Goal: Task Accomplishment & Management: Complete application form

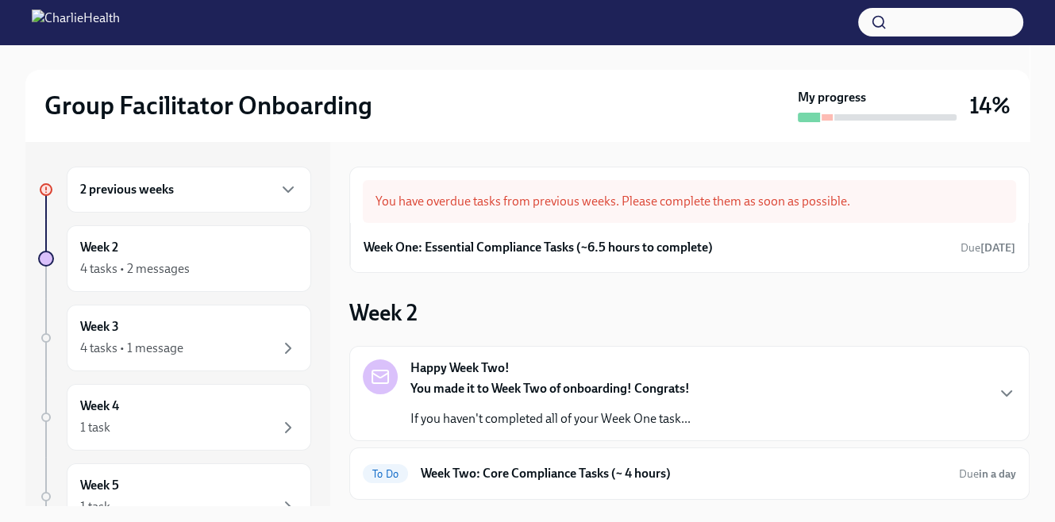
click at [149, 191] on h6 "2 previous weeks" at bounding box center [127, 189] width 94 height 17
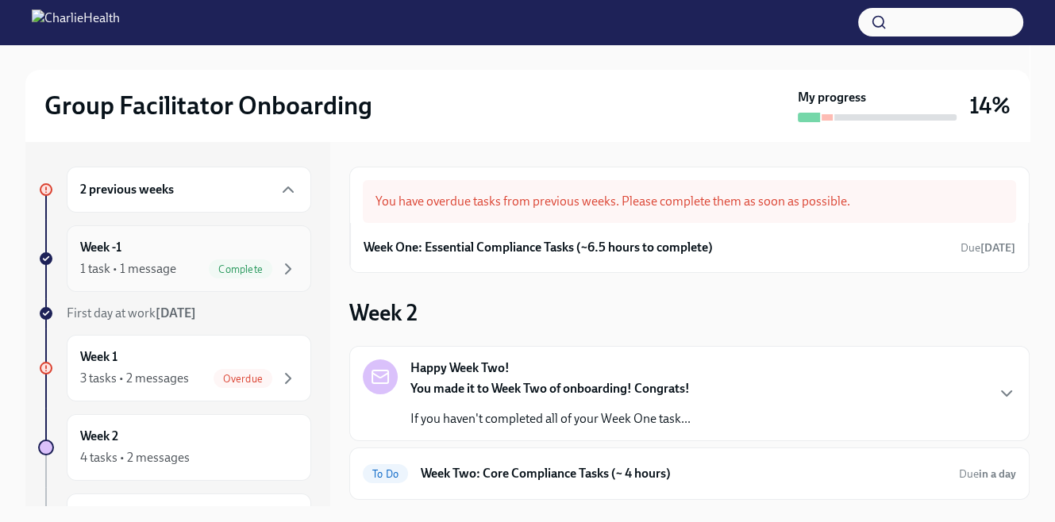
click at [179, 266] on div "1 task • 1 message Complete" at bounding box center [189, 269] width 218 height 19
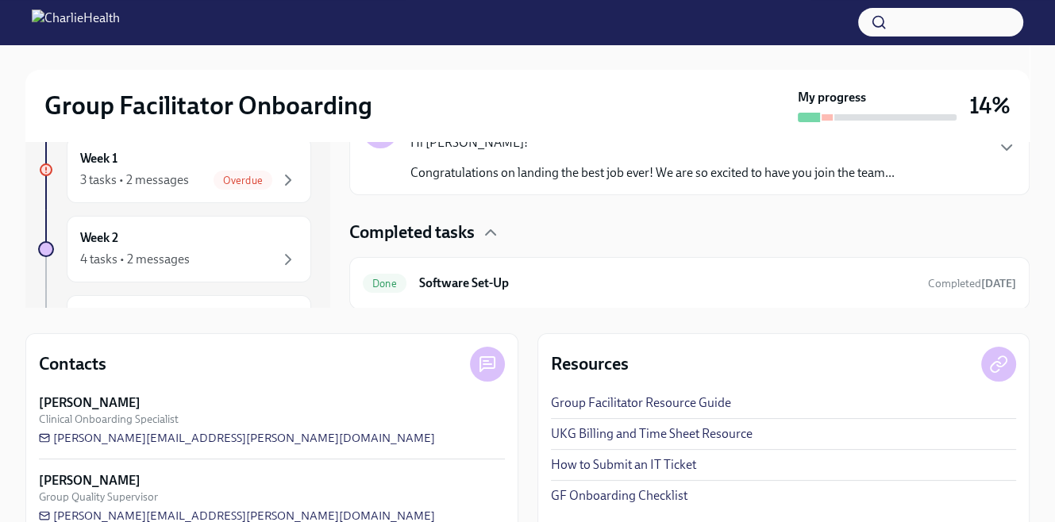
scroll to position [232, 0]
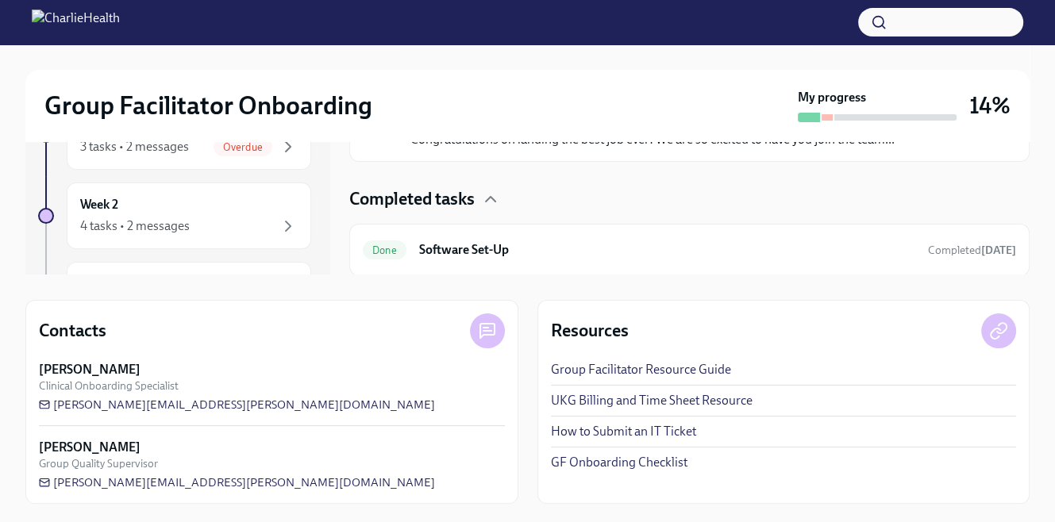
click at [610, 401] on link "UKG Billing and Time Sheet Resource" at bounding box center [652, 400] width 202 height 17
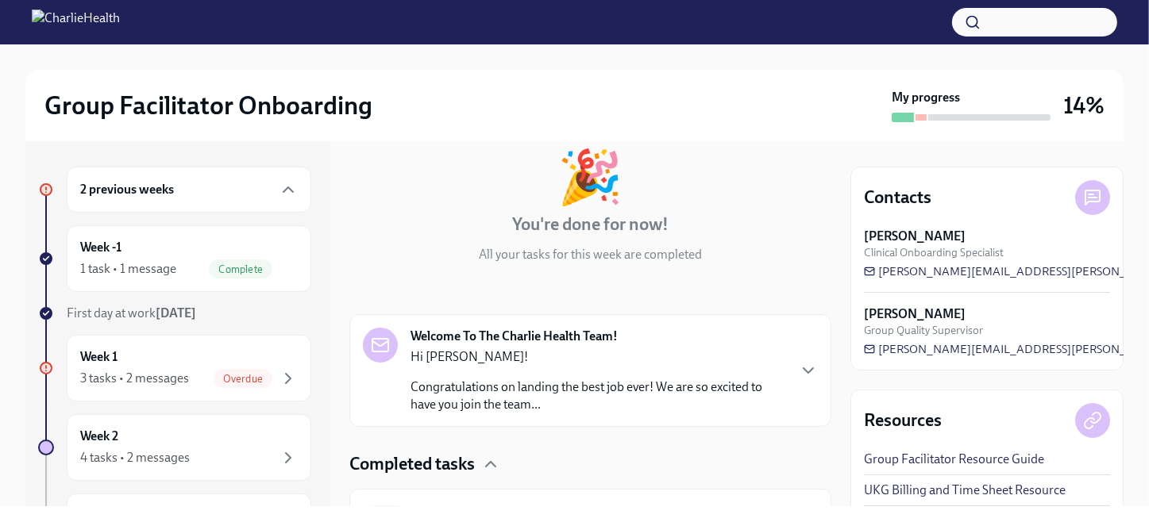
scroll to position [173, 0]
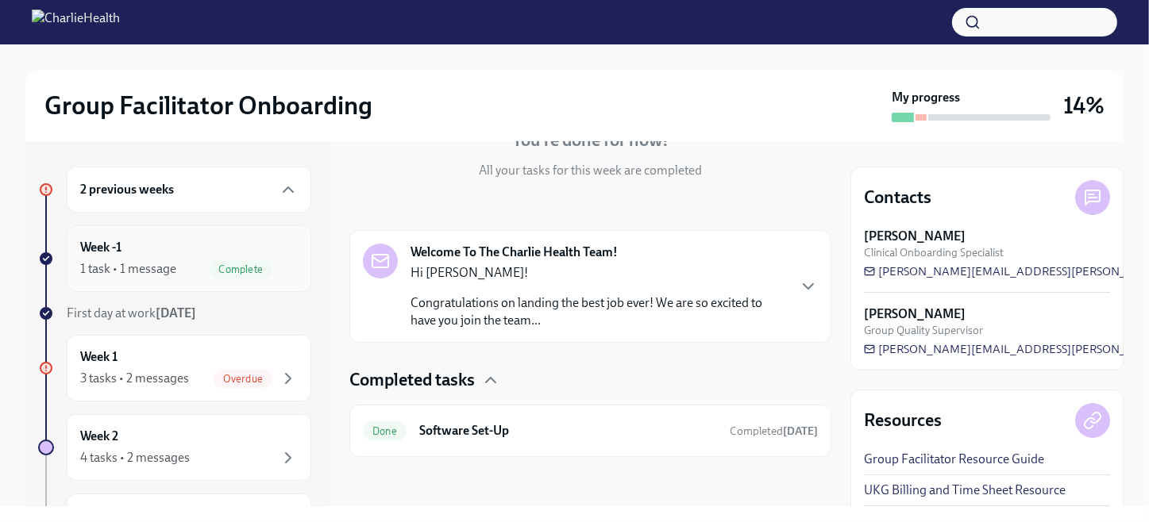
click at [110, 237] on div "Week -1 1 task • 1 message Complete" at bounding box center [189, 258] width 245 height 67
click at [226, 367] on div "Week 1 3 tasks • 2 messages Overdue" at bounding box center [189, 369] width 218 height 40
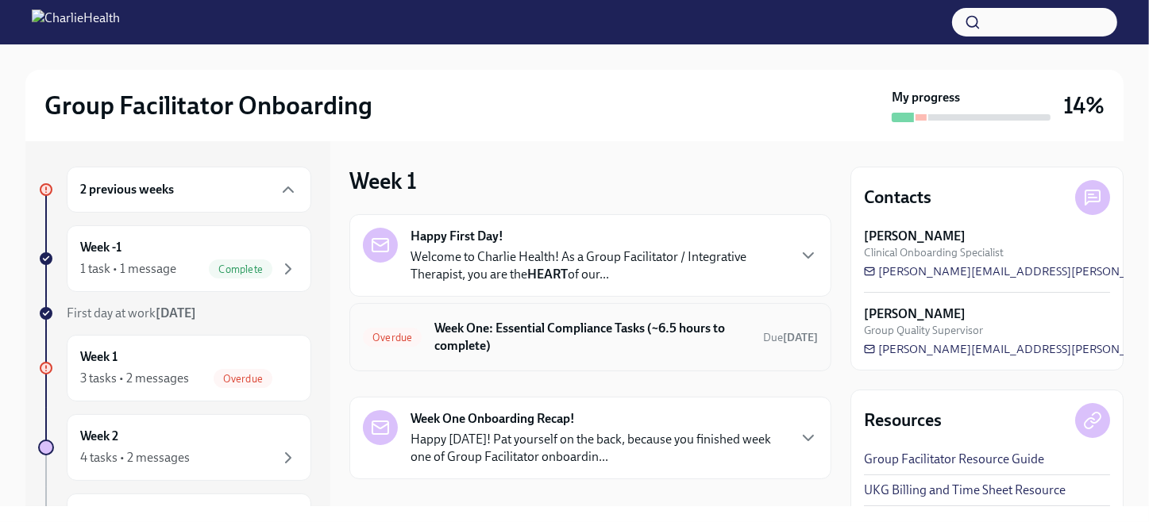
click at [541, 330] on h6 "Week One: Essential Compliance Tasks (~6.5 hours to complete)" at bounding box center [592, 337] width 316 height 35
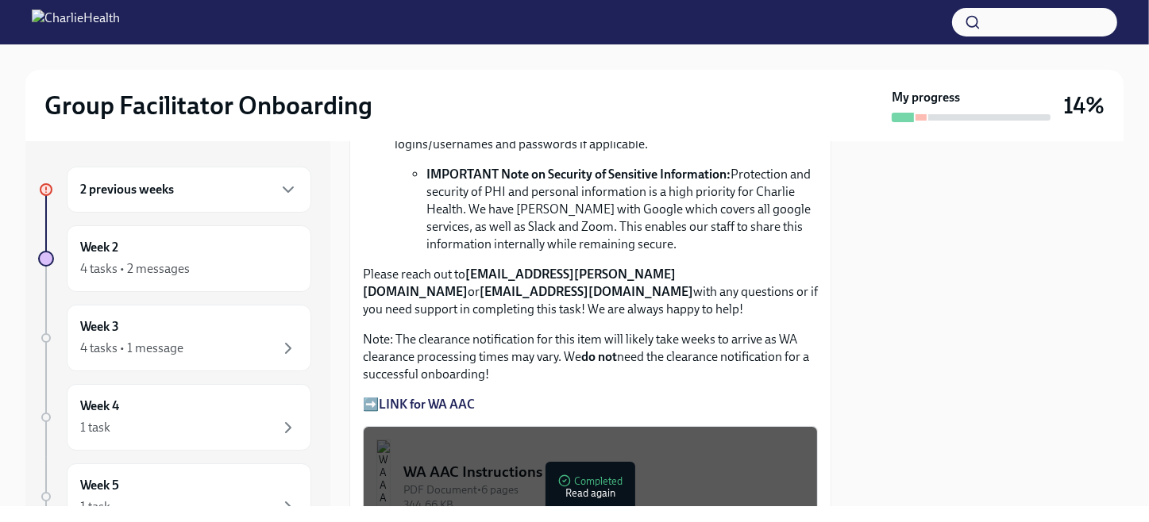
scroll to position [1563, 0]
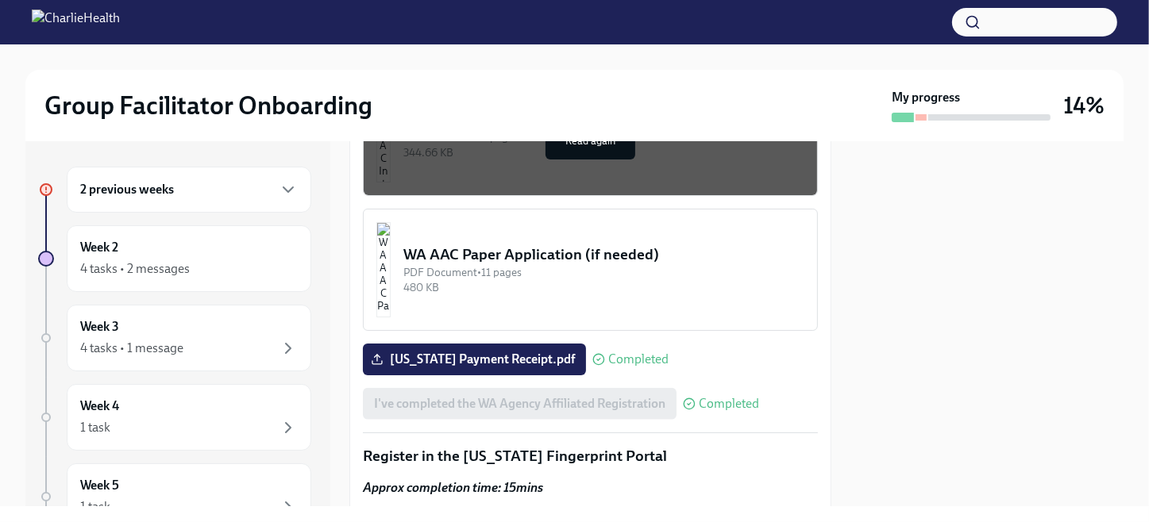
click at [182, 172] on div "2 previous weeks" at bounding box center [189, 190] width 245 height 46
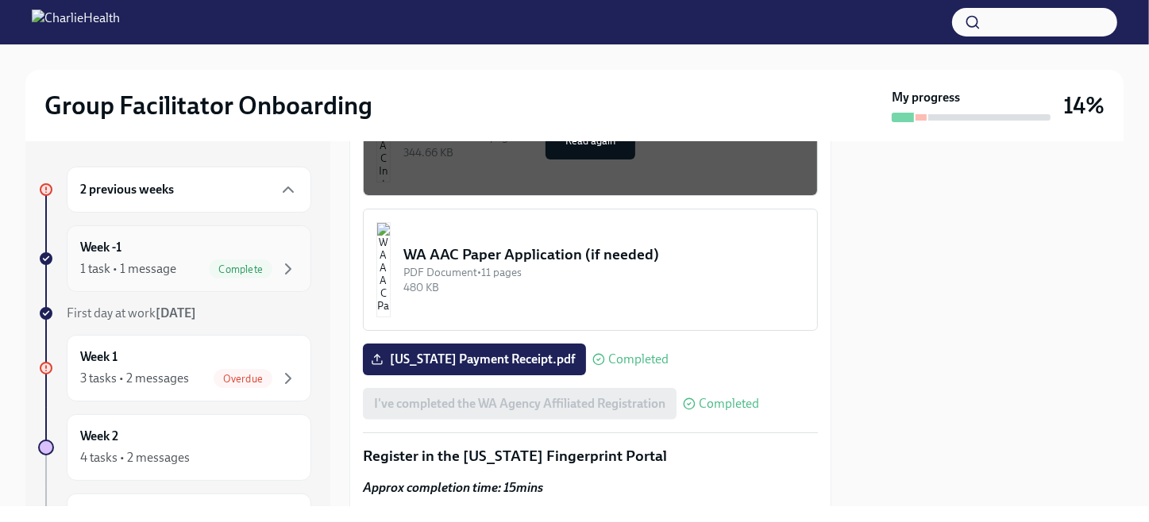
click at [209, 272] on span "Complete" at bounding box center [241, 270] width 64 height 12
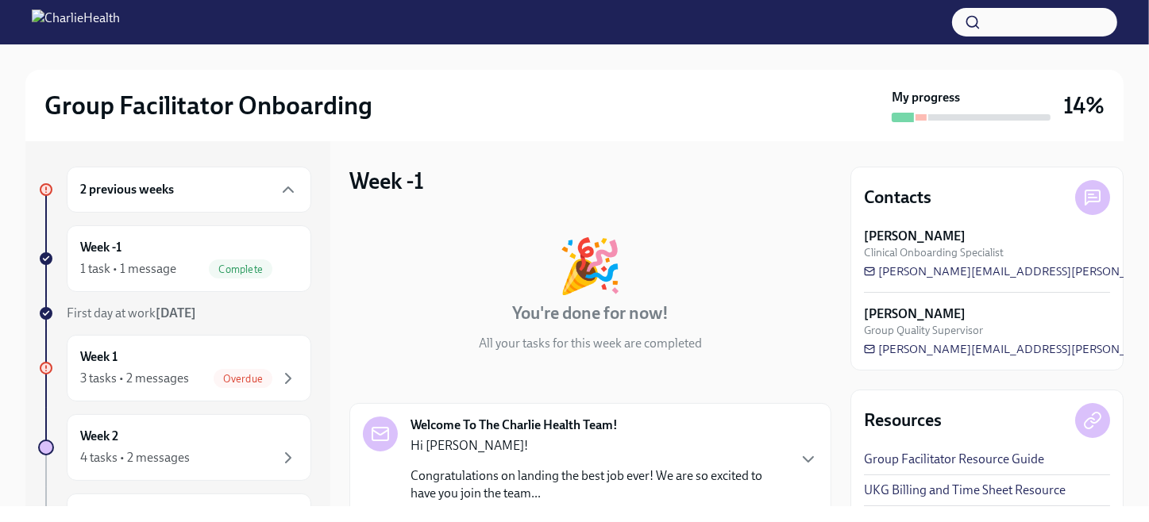
scroll to position [173, 0]
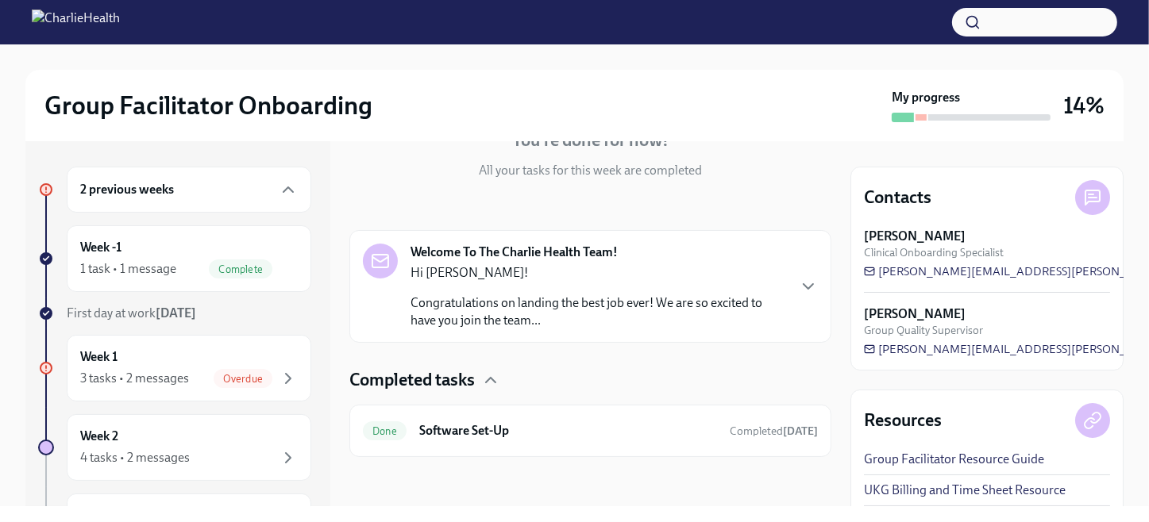
click at [791, 303] on div "Welcome To The Charlie Health Team! Hi [PERSON_NAME]! Congratulations on landin…" at bounding box center [590, 287] width 455 height 86
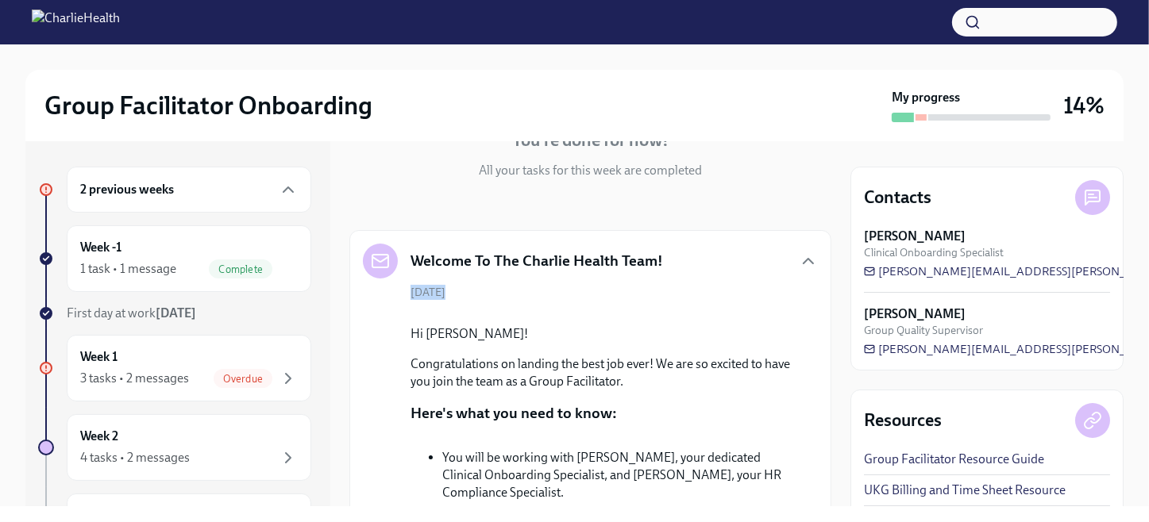
drag, startPoint x: 819, startPoint y: 252, endPoint x: 824, endPoint y: 385, distance: 132.7
click at [824, 385] on div "Week -1 🎉 You're done for now! All your tasks for this week are completed Welco…" at bounding box center [590, 323] width 482 height 365
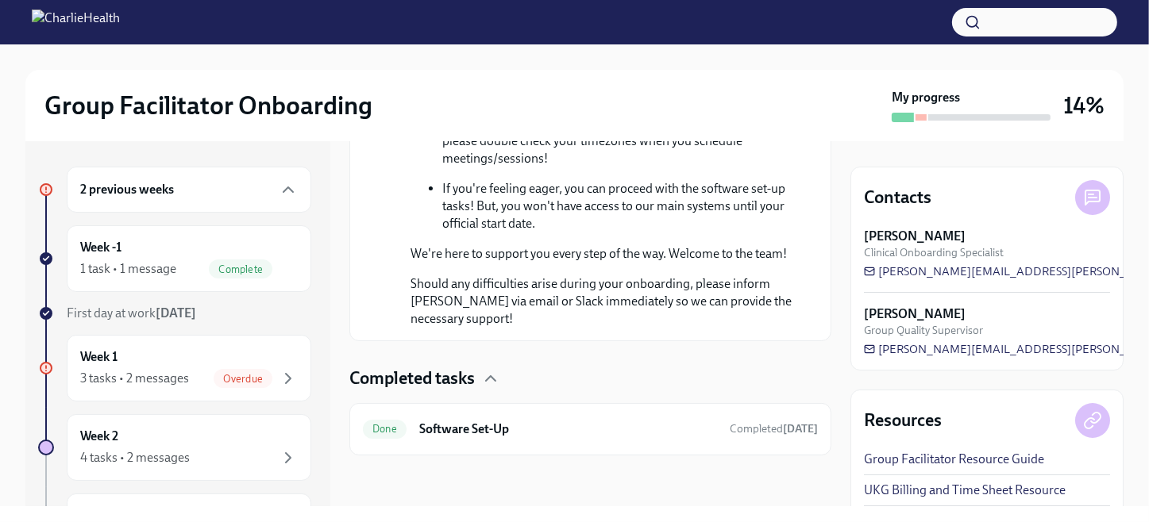
scroll to position [1095, 0]
click at [504, 426] on h6 "Software Set-Up" at bounding box center [568, 429] width 298 height 17
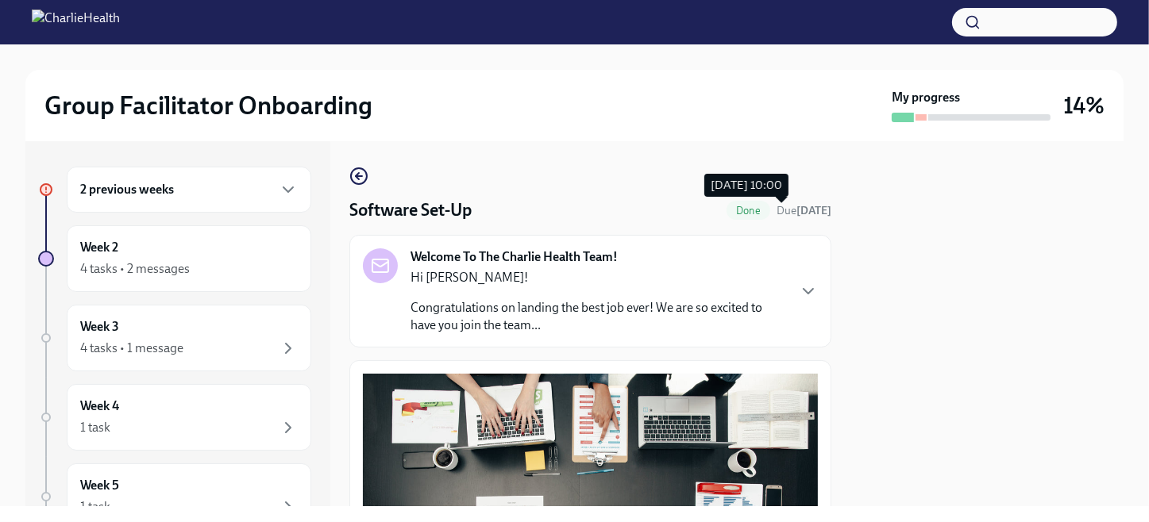
click at [817, 218] on span "Due [DATE]" at bounding box center [804, 210] width 55 height 15
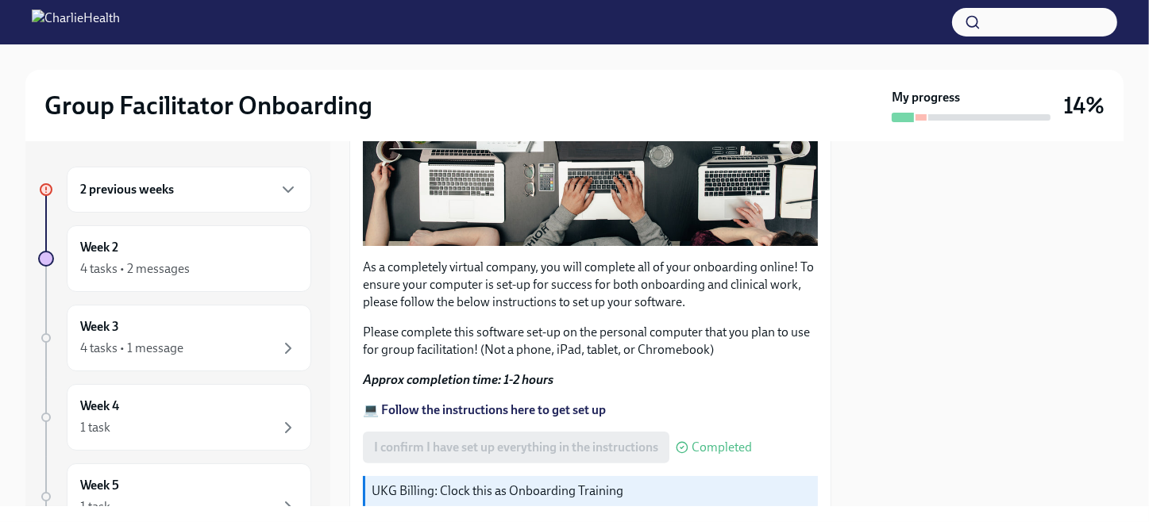
scroll to position [547, 0]
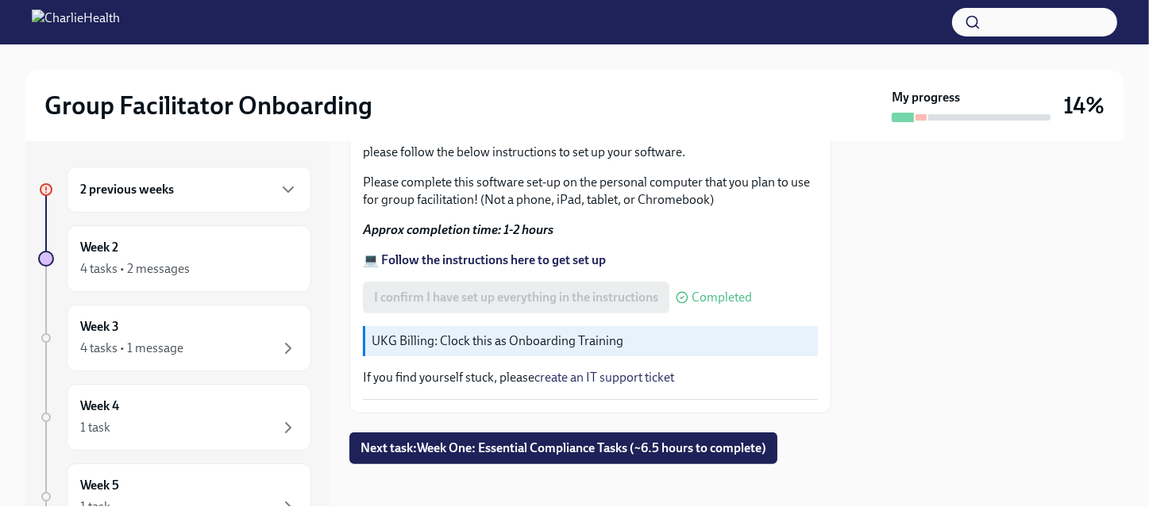
click at [538, 337] on p "UKG Billing: Clock this as Onboarding Training" at bounding box center [592, 341] width 440 height 17
click at [225, 258] on div "Week 2 4 tasks • 2 messages" at bounding box center [189, 259] width 218 height 40
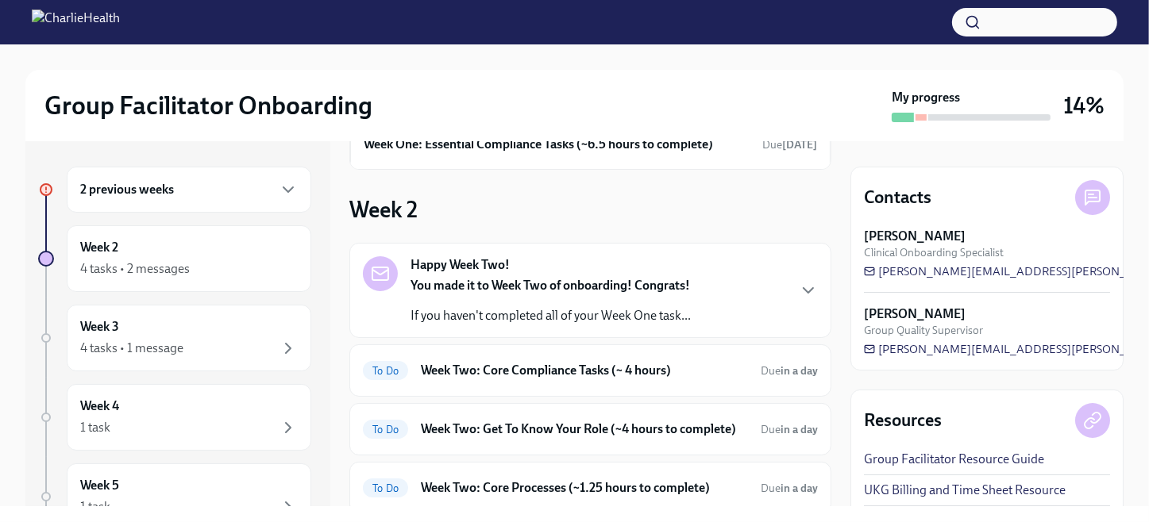
scroll to position [159, 0]
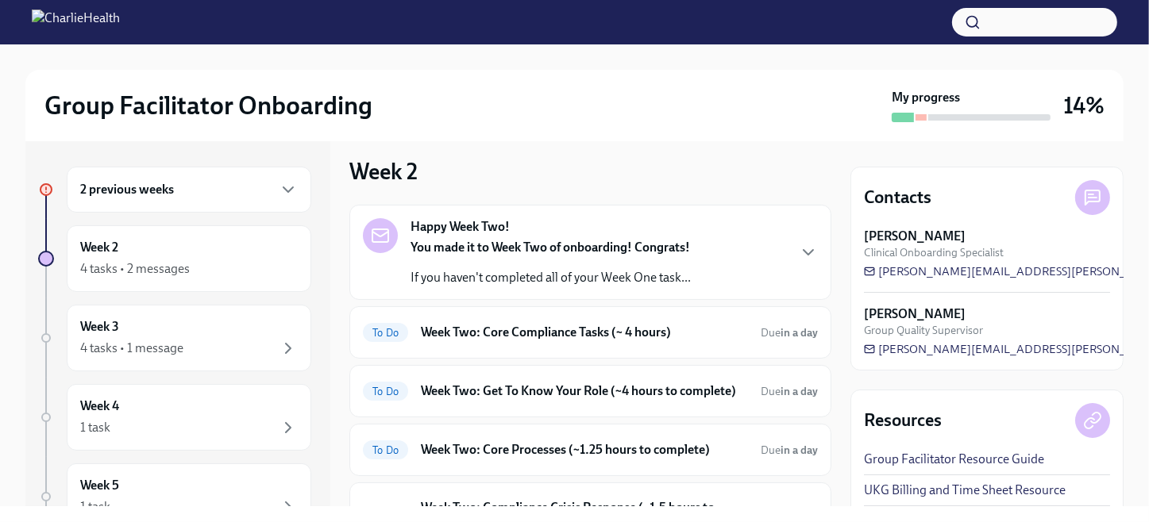
click at [610, 241] on strong "You made it to Week Two of onboarding! Congrats!" at bounding box center [549, 247] width 279 height 15
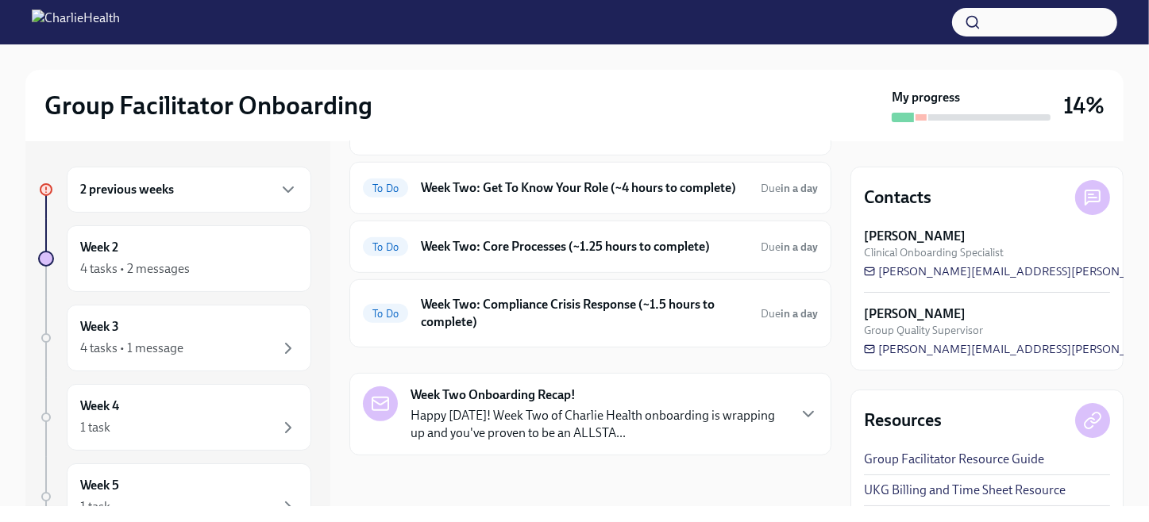
scroll to position [916, 0]
click at [781, 414] on div "Week Two Onboarding Recap! Happy [DATE]! Week Two of Charlie Health onboarding …" at bounding box center [590, 415] width 455 height 56
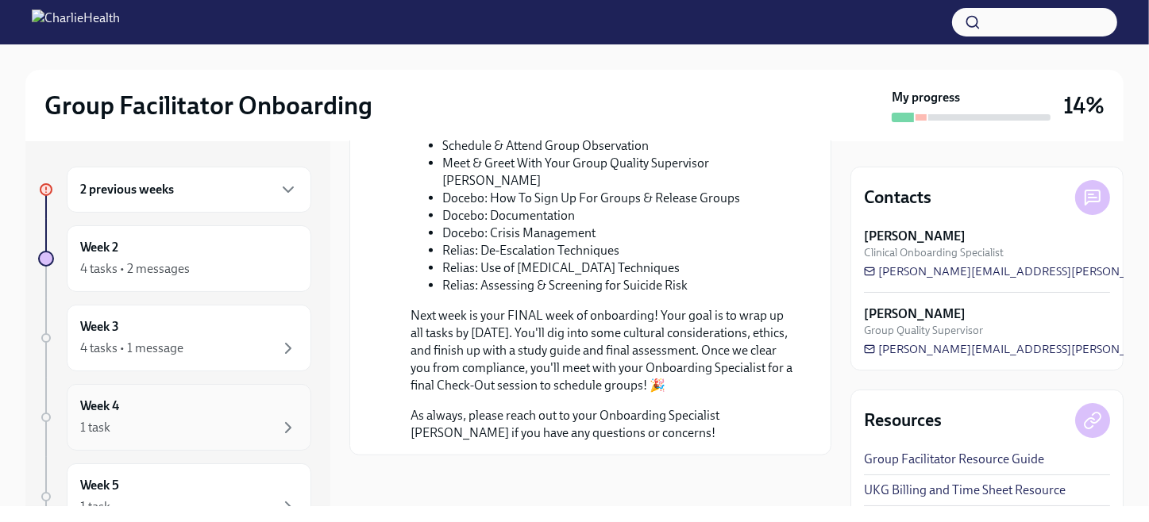
scroll to position [1559, 0]
click at [159, 183] on h6 "2 previous weeks" at bounding box center [127, 189] width 94 height 17
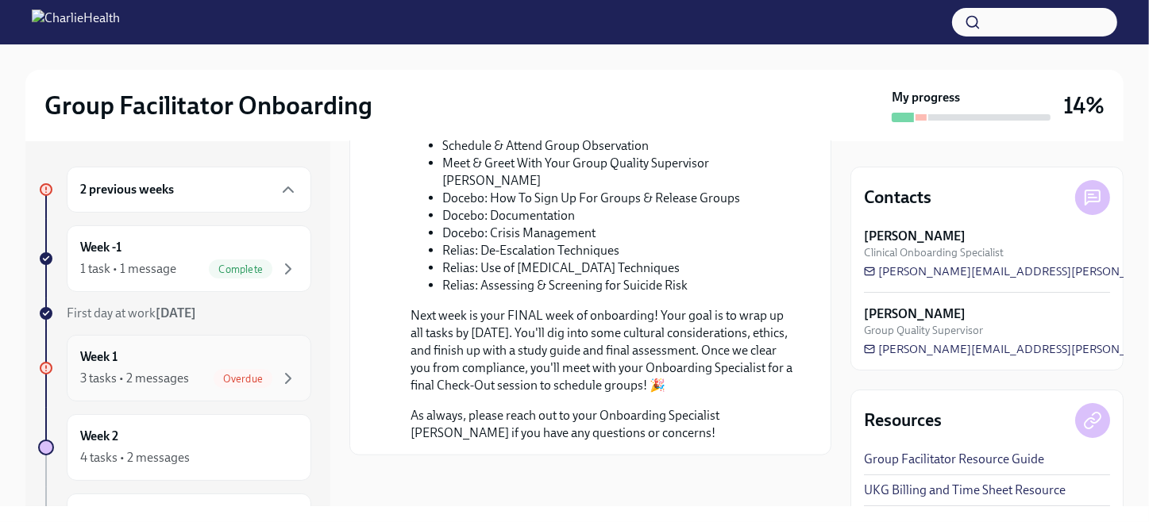
click at [182, 371] on div "3 tasks • 2 messages" at bounding box center [134, 378] width 109 height 17
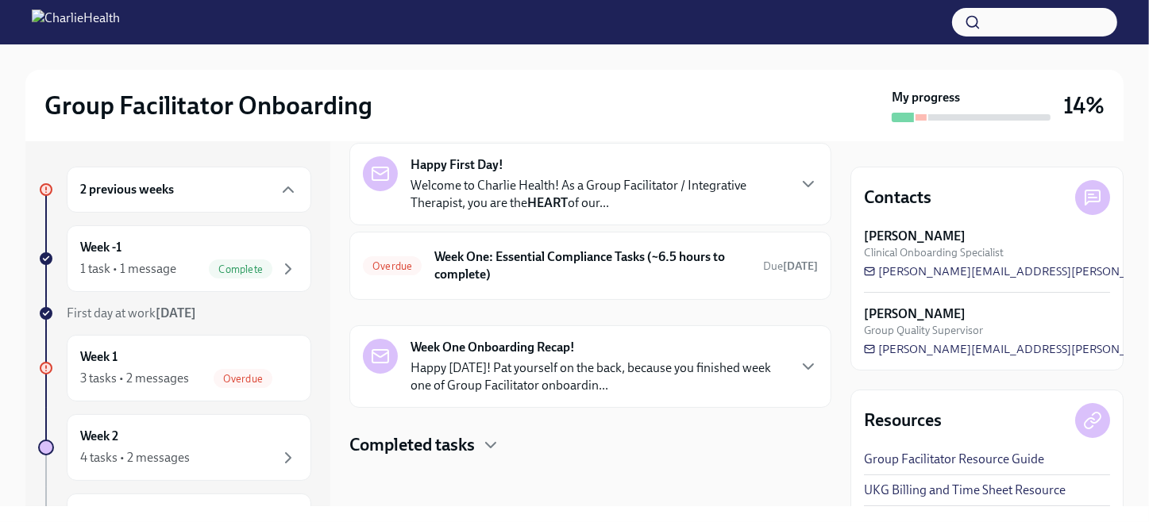
click at [530, 372] on p "Happy [DATE]! Pat yourself on the back, because you finished week one of Group …" at bounding box center [598, 377] width 376 height 35
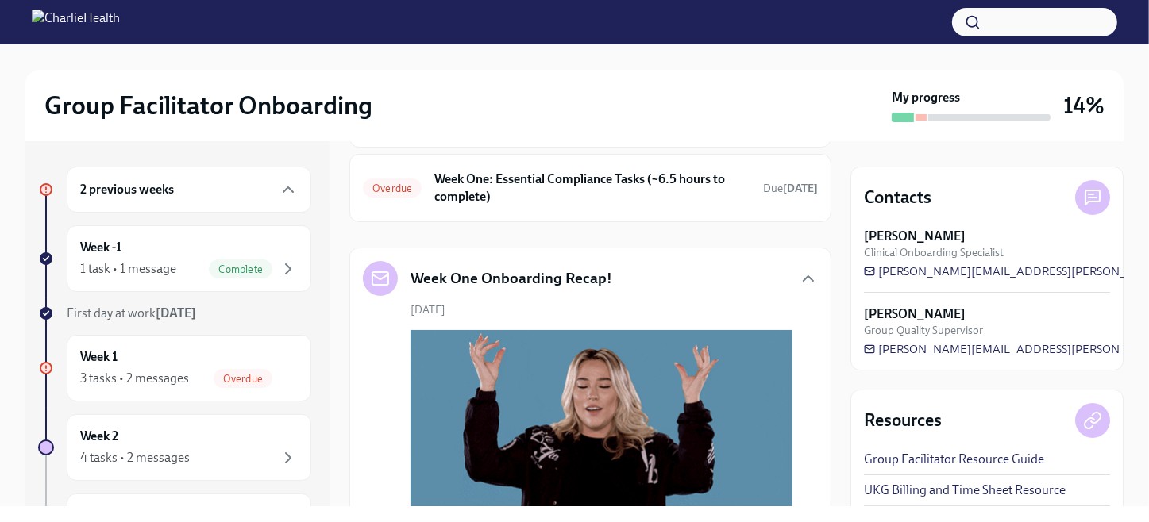
scroll to position [0, 0]
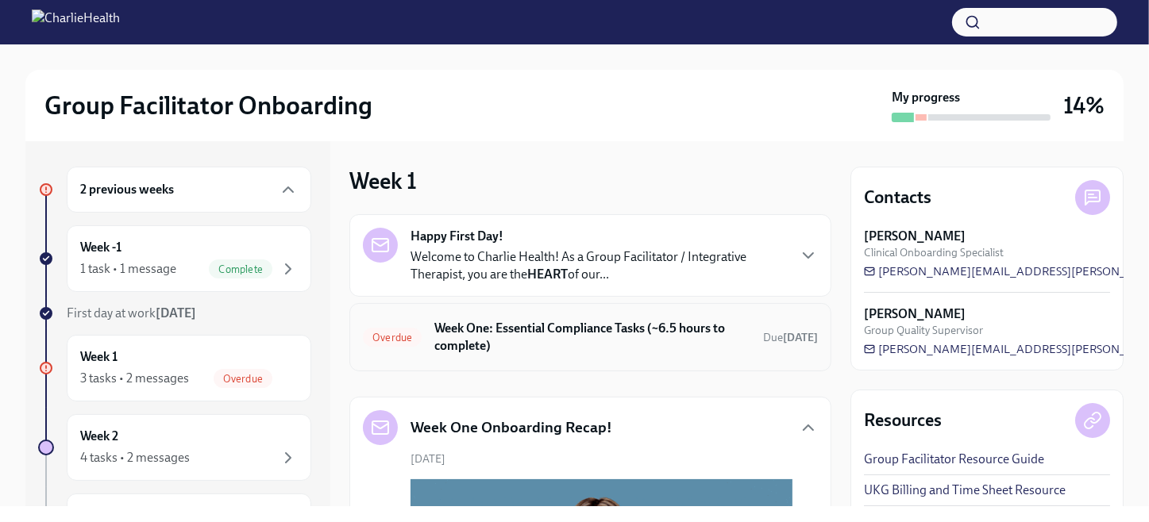
click at [581, 326] on h6 "Week One: Essential Compliance Tasks (~6.5 hours to complete)" at bounding box center [592, 337] width 316 height 35
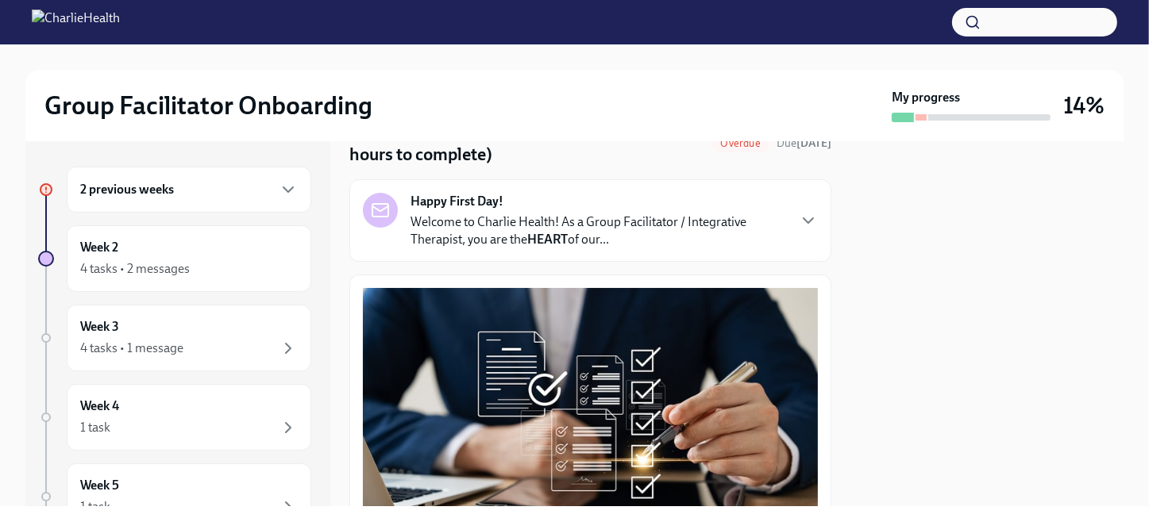
click at [688, 229] on p "Welcome to Charlie Health! As a Group Facilitator / Integrative Therapist, you …" at bounding box center [598, 231] width 376 height 35
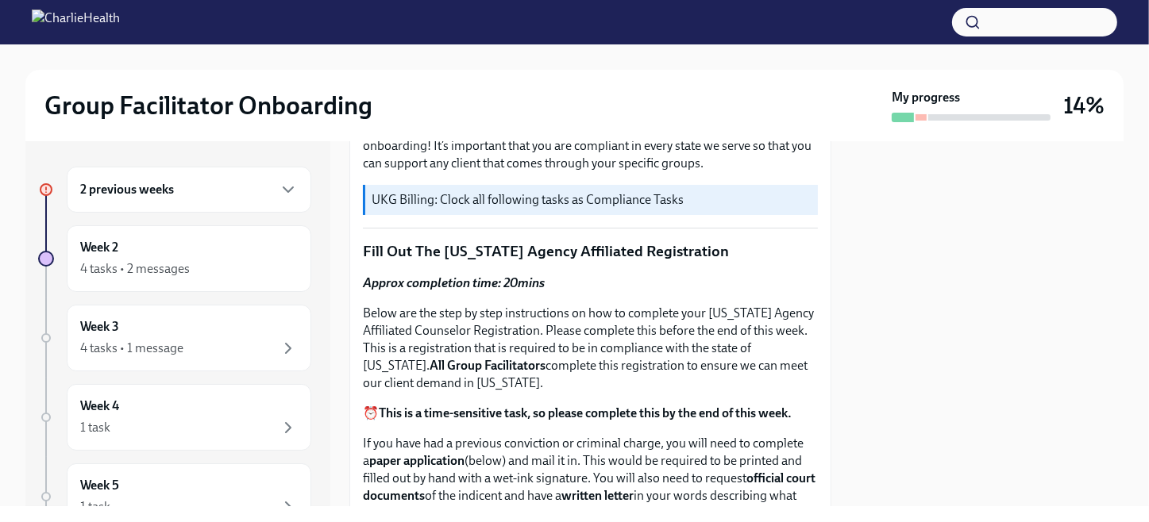
scroll to position [1108, 0]
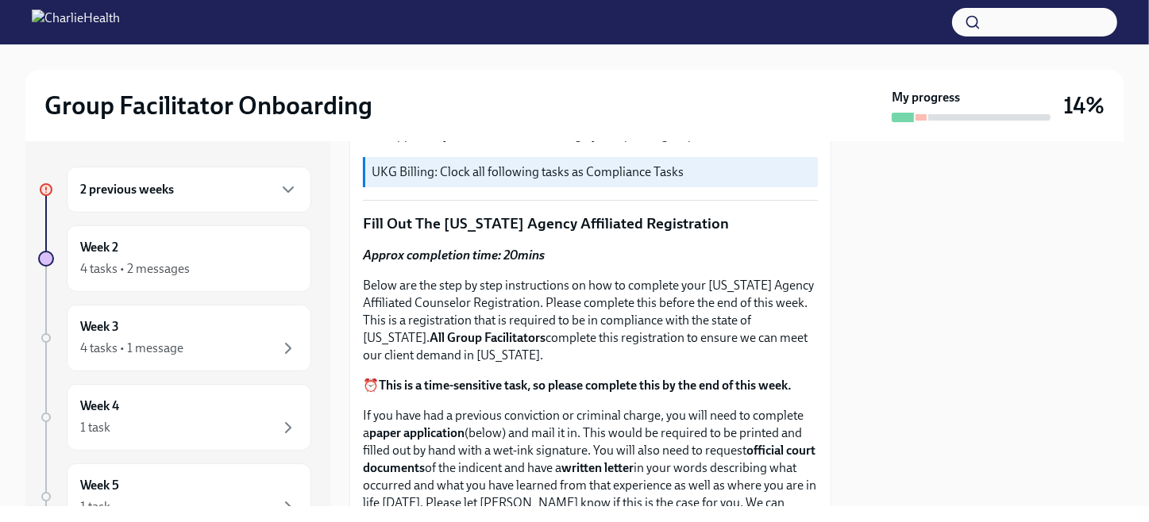
click at [511, 181] on p "UKG Billing: Clock all following tasks as Compliance Tasks" at bounding box center [592, 172] width 440 height 17
click at [175, 420] on div "1 task" at bounding box center [189, 427] width 218 height 19
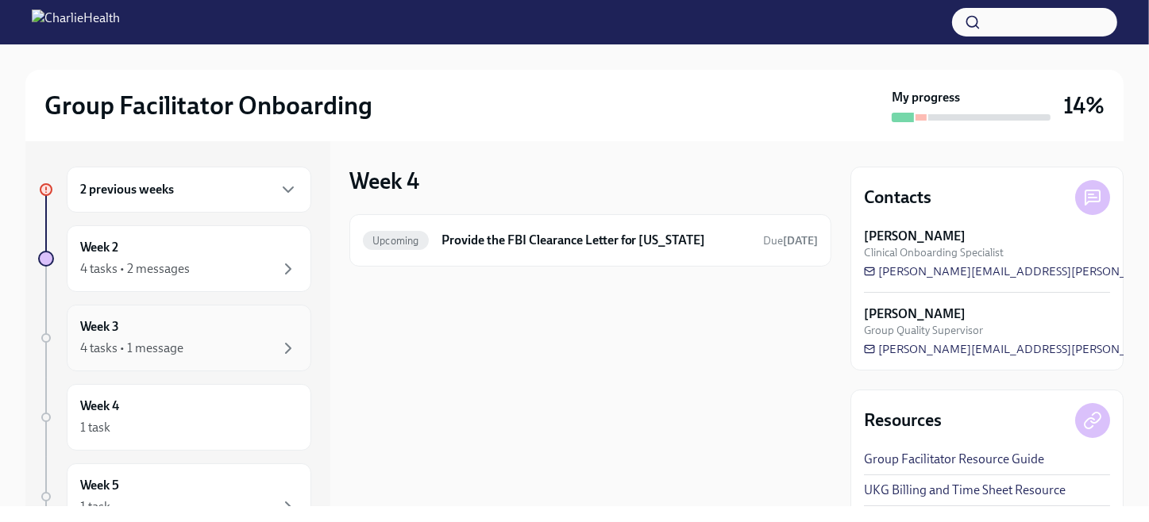
click at [180, 344] on div "4 tasks • 1 message" at bounding box center [131, 348] width 103 height 17
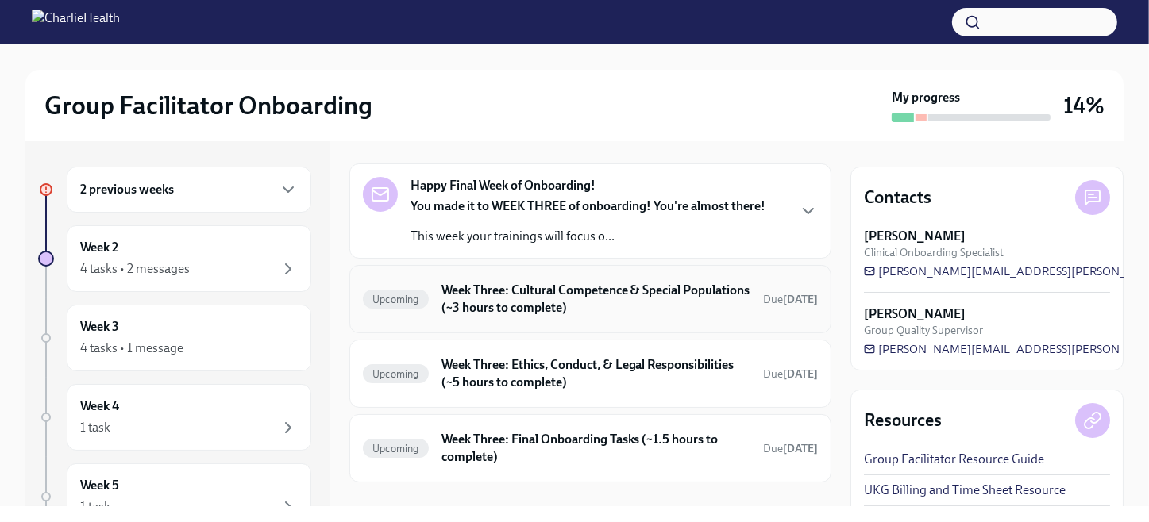
scroll to position [79, 0]
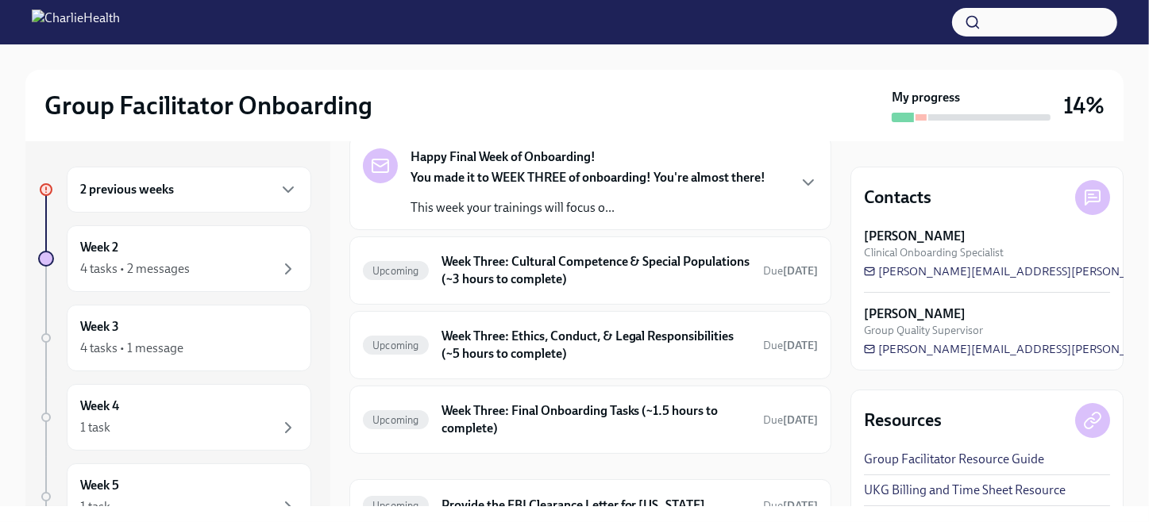
click at [159, 190] on h6 "2 previous weeks" at bounding box center [127, 189] width 94 height 17
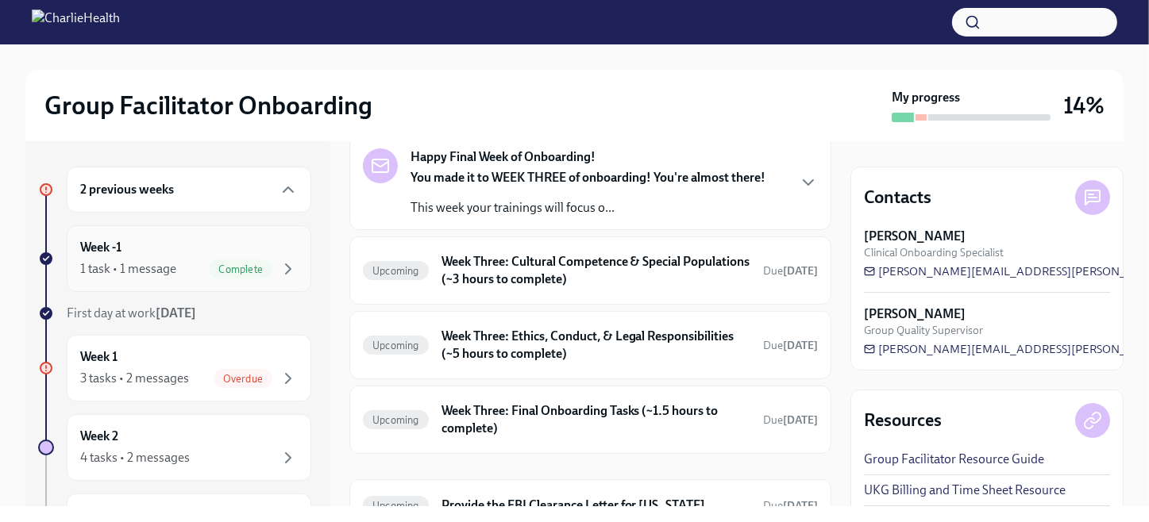
click at [189, 263] on div "1 task • 1 message Complete" at bounding box center [189, 269] width 218 height 19
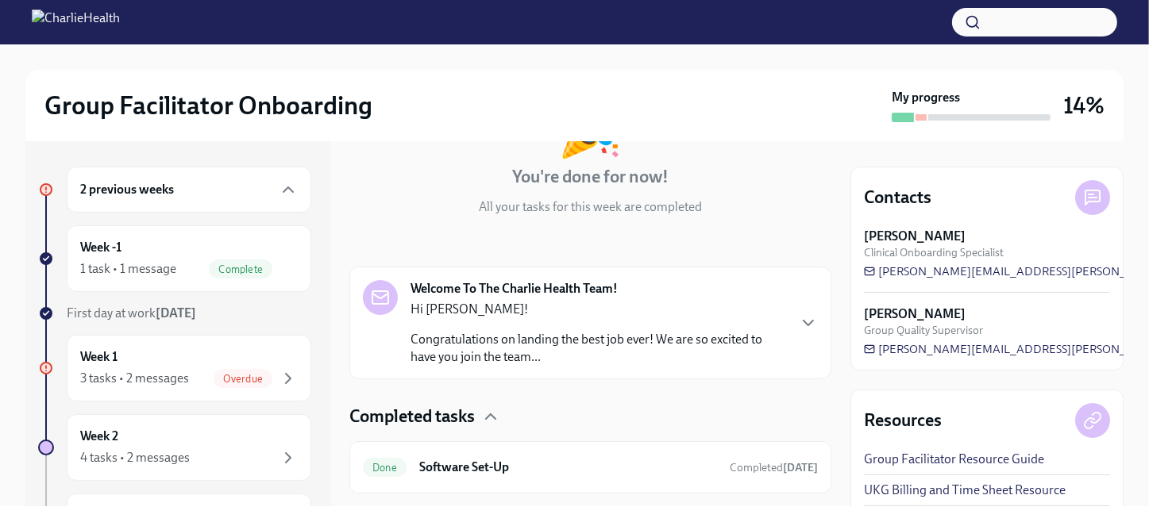
scroll to position [173, 0]
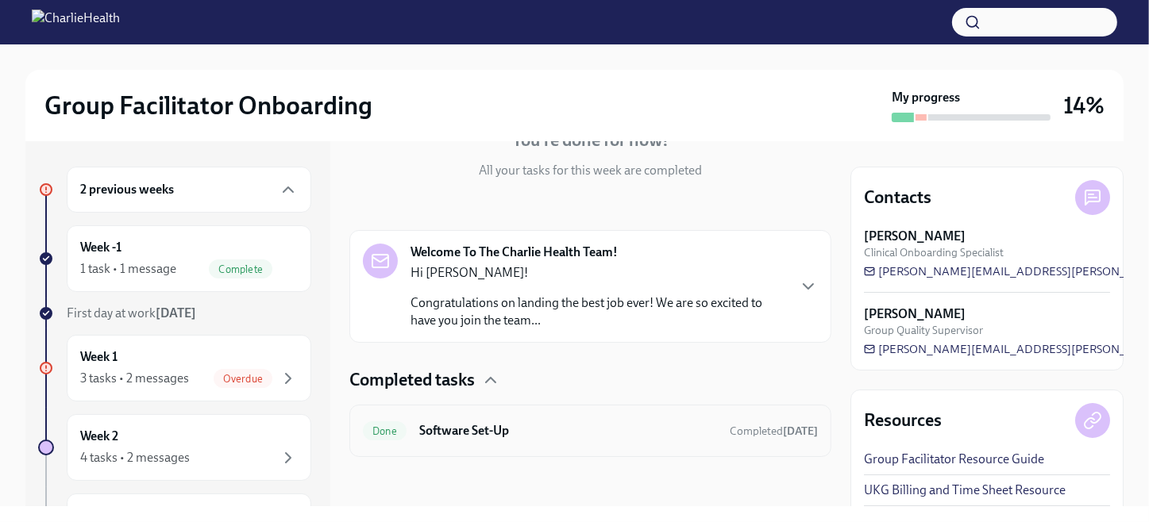
click at [450, 428] on h6 "Software Set-Up" at bounding box center [568, 430] width 298 height 17
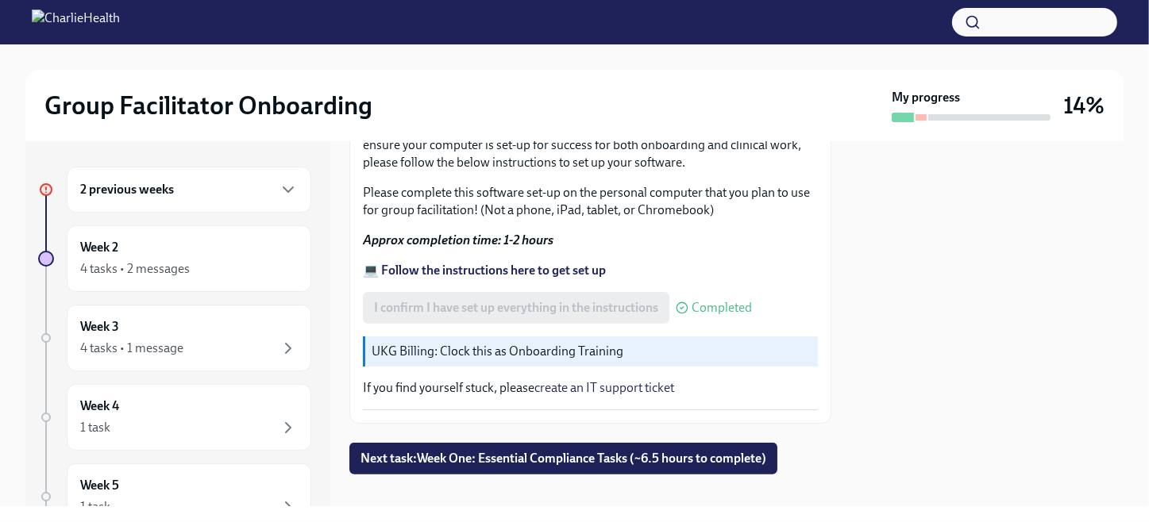
scroll to position [547, 0]
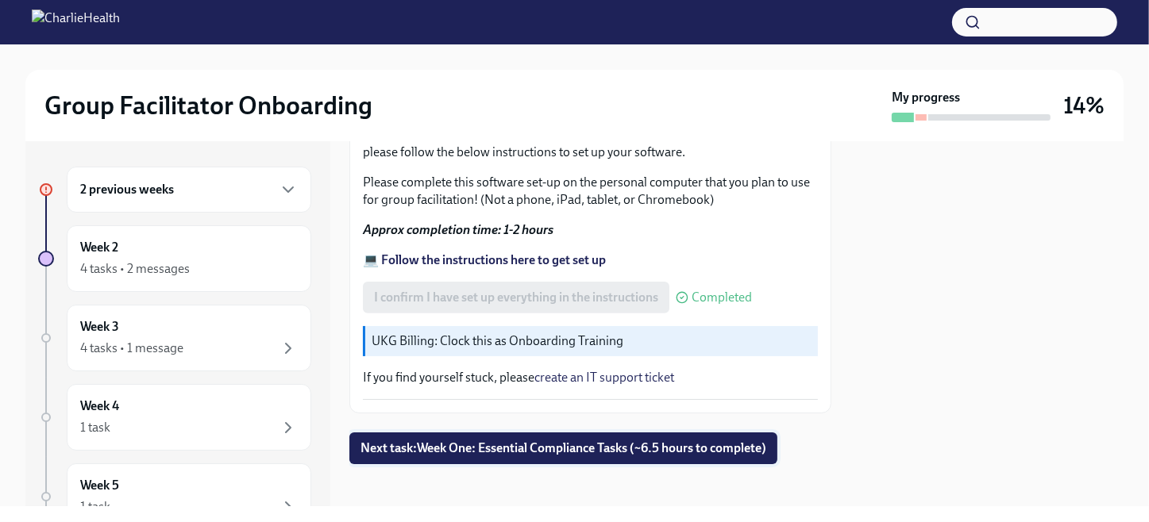
click at [540, 441] on span "Next task : Week One: Essential Compliance Tasks (~6.5 hours to complete)" at bounding box center [563, 449] width 406 height 16
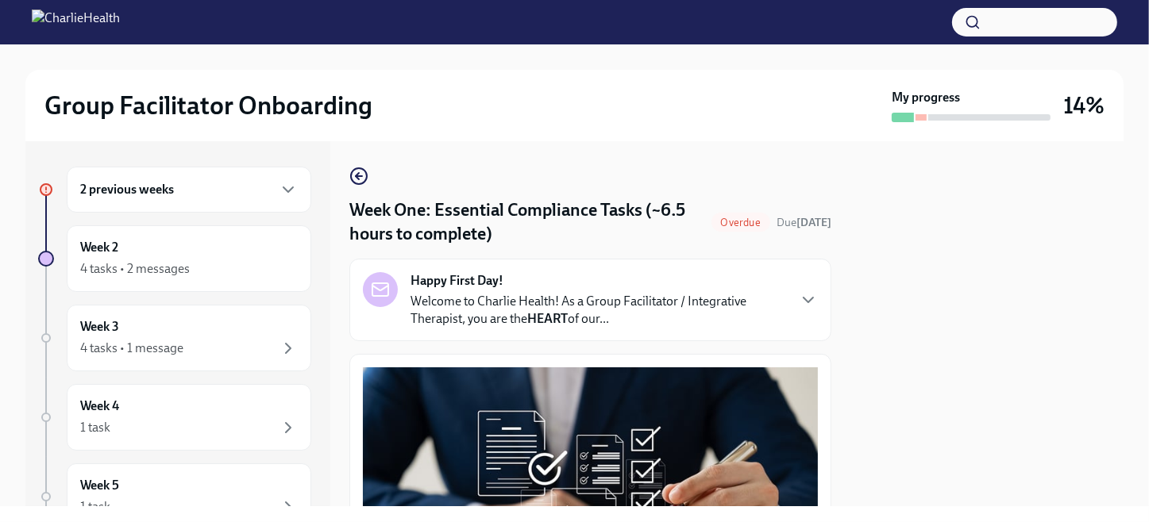
click at [566, 299] on p "Welcome to Charlie Health! As a Group Facilitator / Integrative Therapist, you …" at bounding box center [598, 310] width 376 height 35
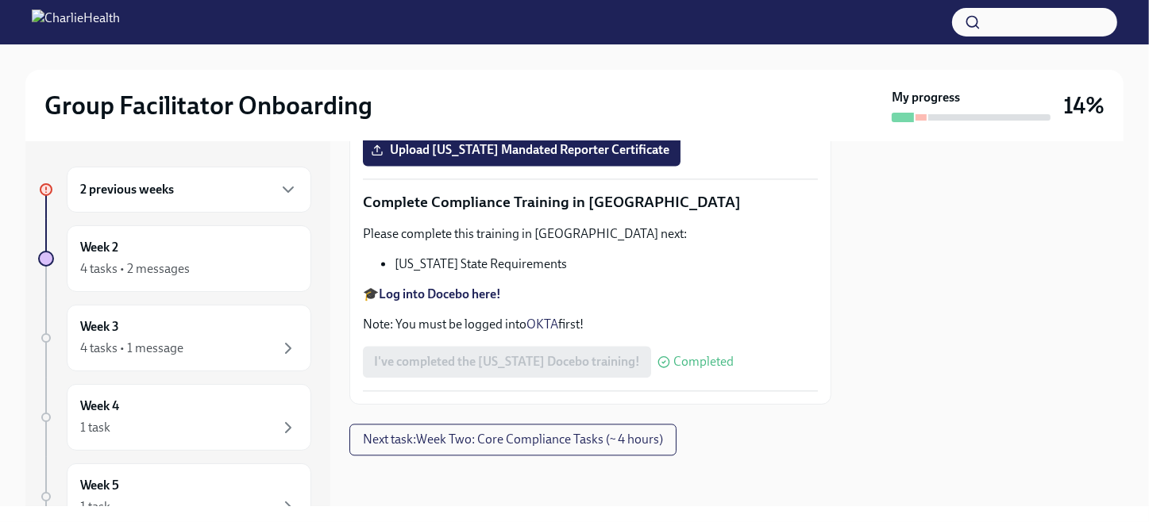
scroll to position [4307, 0]
click at [507, 437] on span "Next task : Week Two: Core Compliance Tasks (~ 4 hours)" at bounding box center [513, 440] width 300 height 16
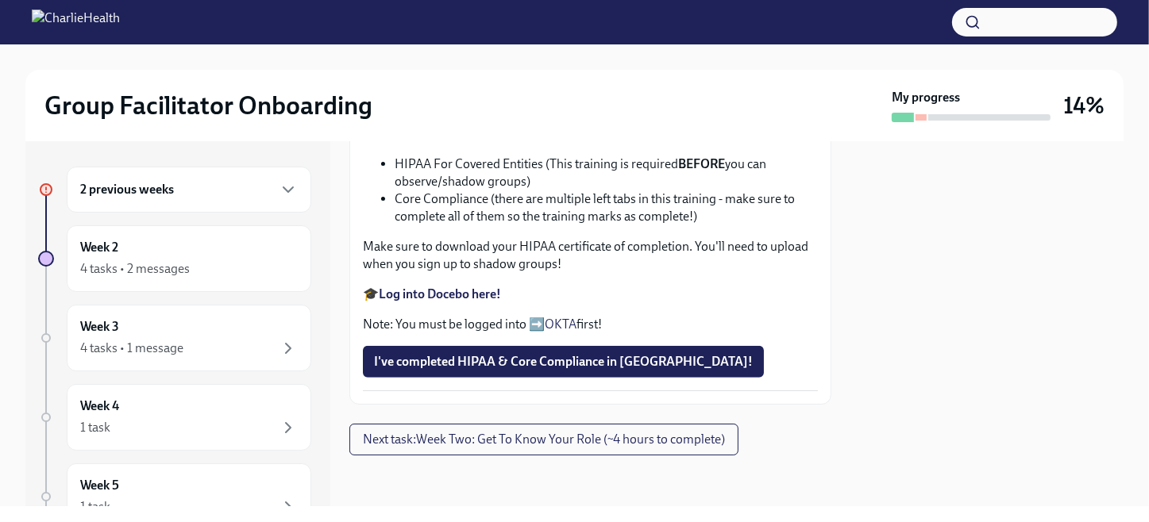
scroll to position [1550, 0]
click at [593, 434] on span "Next task : Week Two: Get To Know Your Role (~4 hours to complete)" at bounding box center [544, 440] width 362 height 16
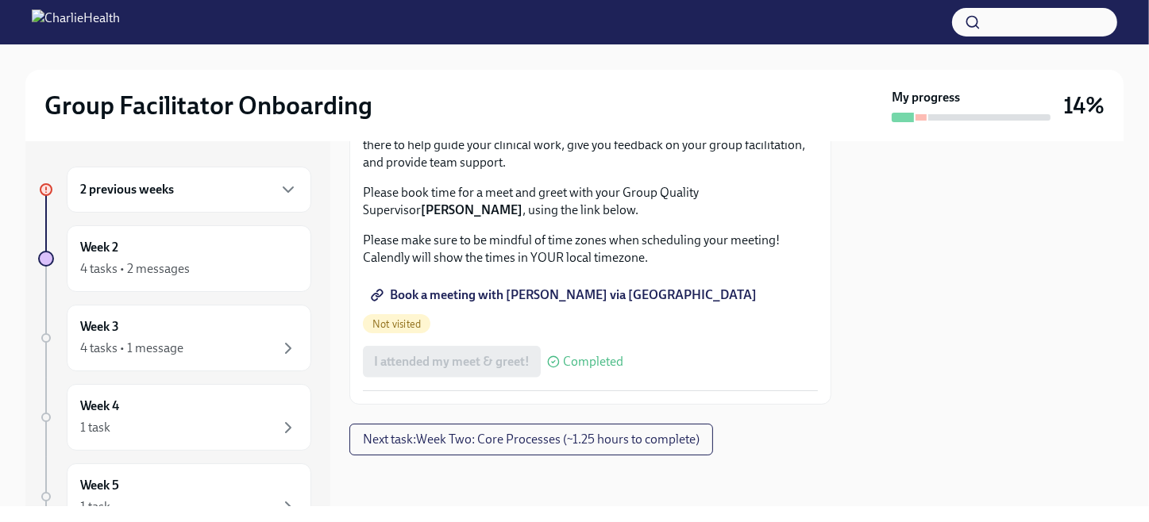
scroll to position [2223, 0]
click at [149, 260] on div "4 tasks • 2 messages" at bounding box center [135, 268] width 110 height 17
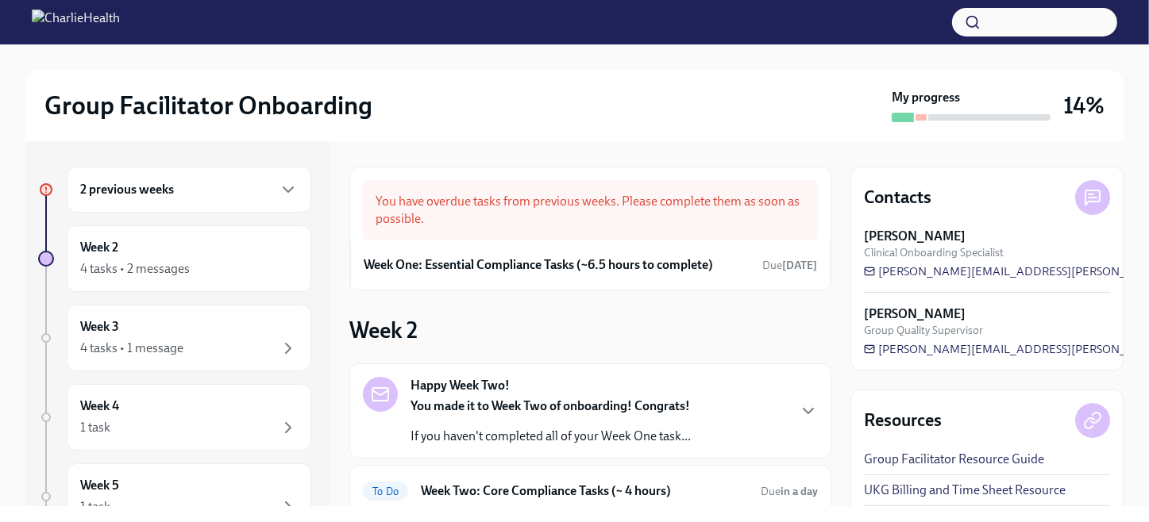
scroll to position [67, 0]
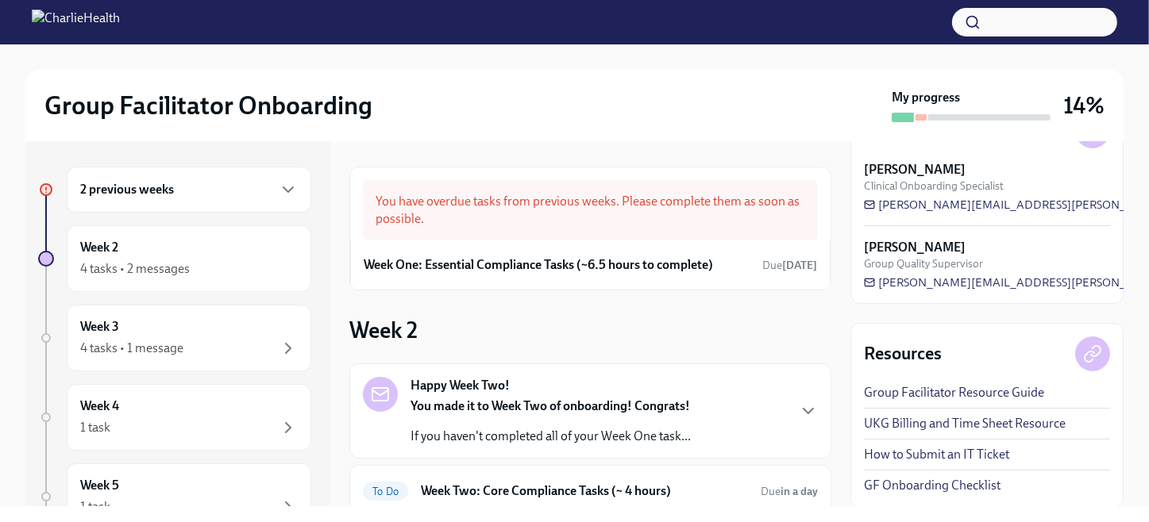
click at [932, 418] on link "UKG Billing and Time Sheet Resource" at bounding box center [965, 423] width 202 height 17
click at [146, 190] on h6 "2 previous weeks" at bounding box center [127, 189] width 94 height 17
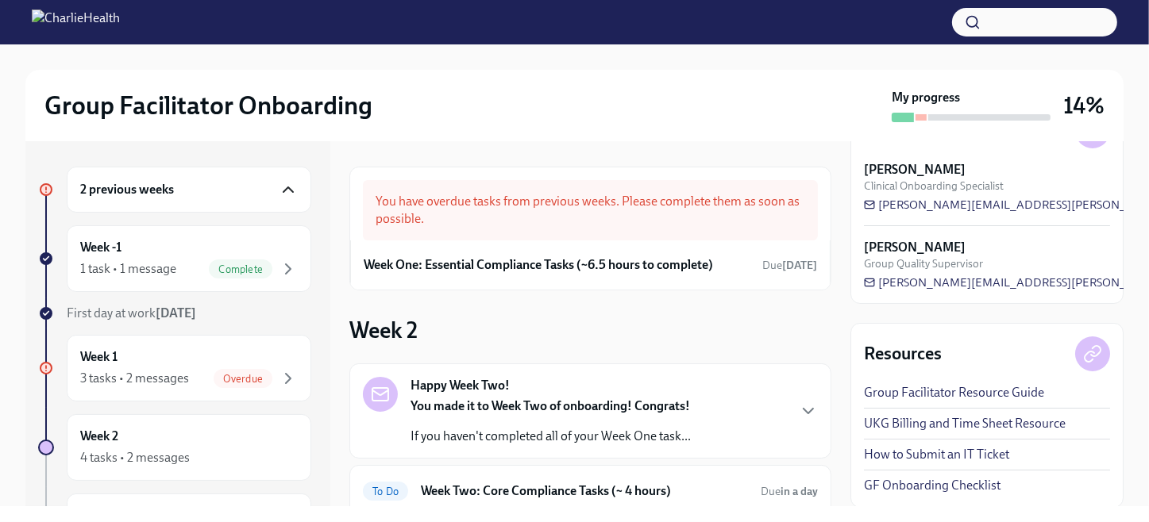
click at [279, 184] on icon "button" at bounding box center [288, 189] width 19 height 19
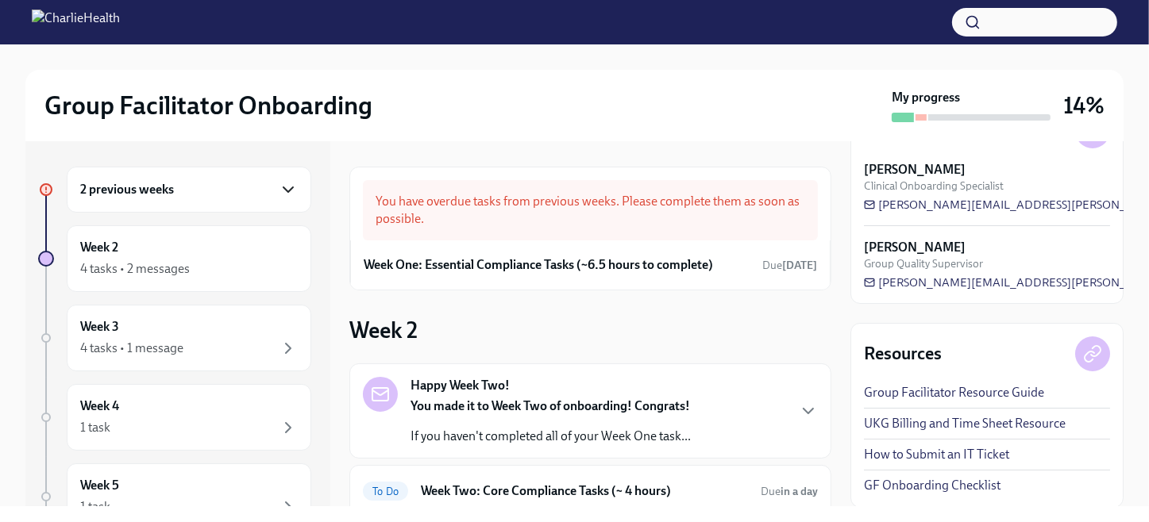
click at [156, 184] on h6 "2 previous weeks" at bounding box center [127, 189] width 94 height 17
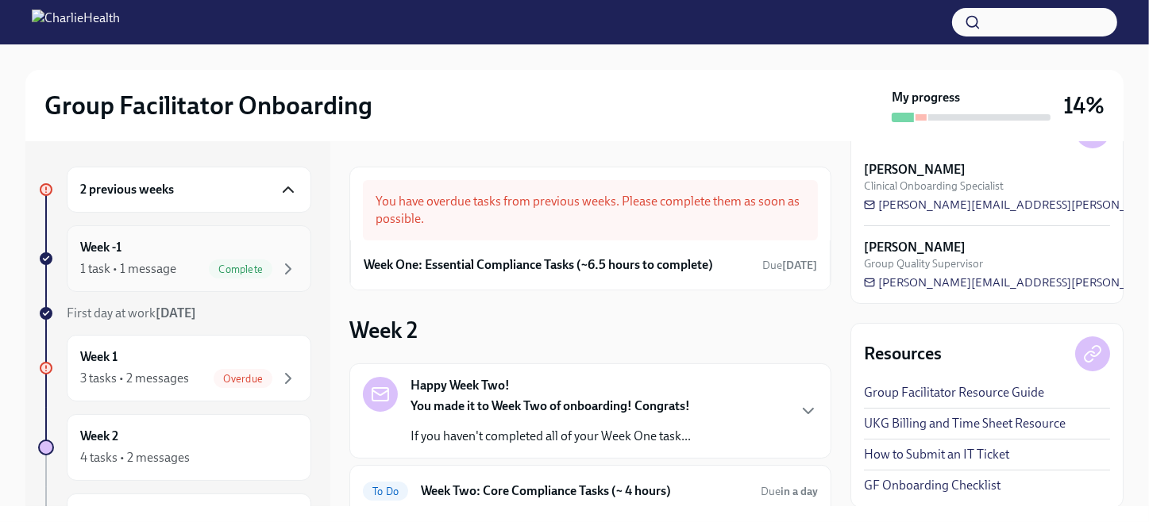
click at [131, 258] on div "Week -1 1 task • 1 message Complete" at bounding box center [189, 259] width 218 height 40
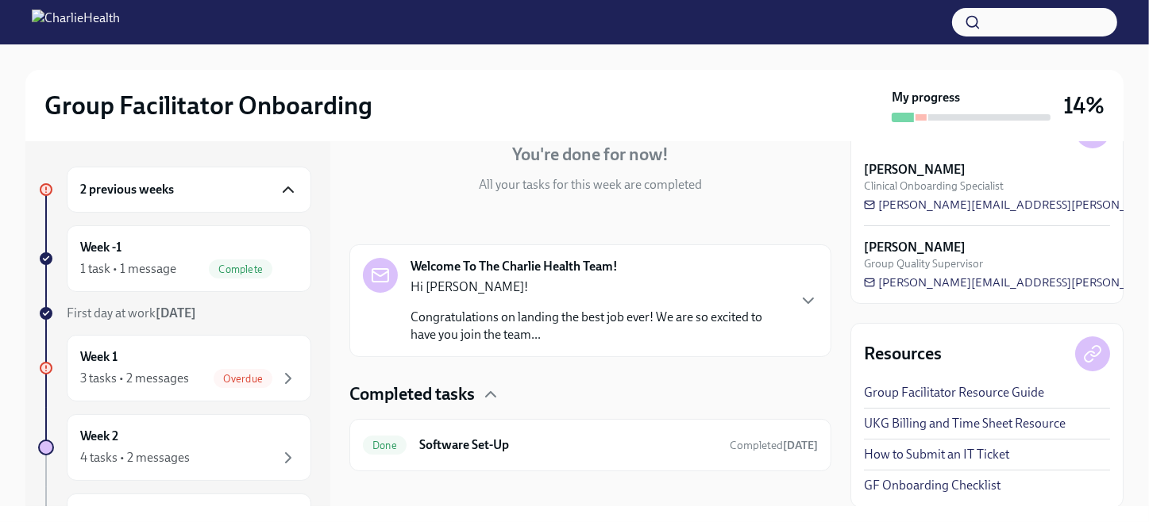
scroll to position [173, 0]
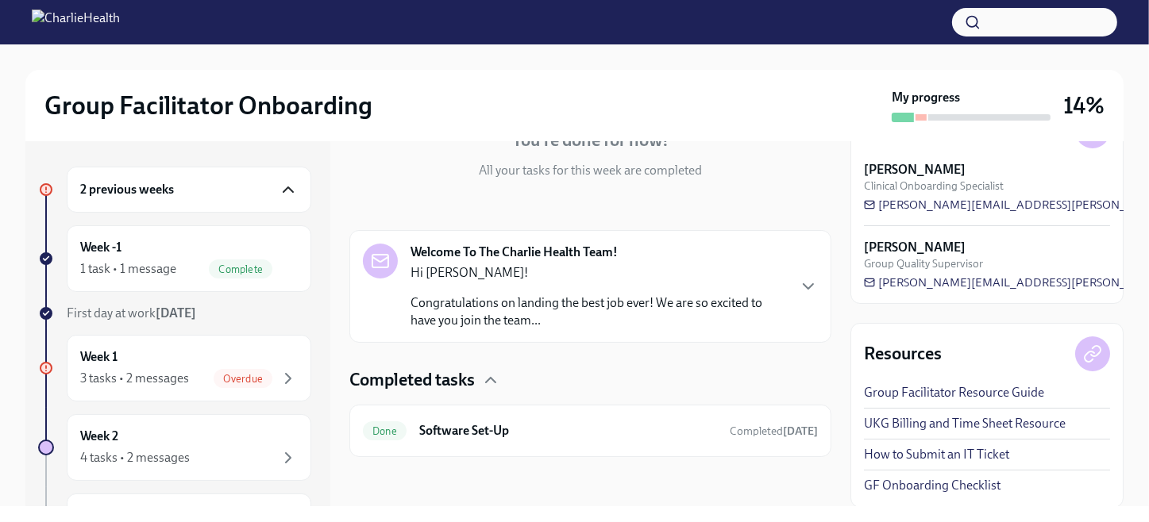
click at [616, 287] on div "Hi [PERSON_NAME]! Congratulations on landing the best job ever! We are so excit…" at bounding box center [598, 296] width 376 height 65
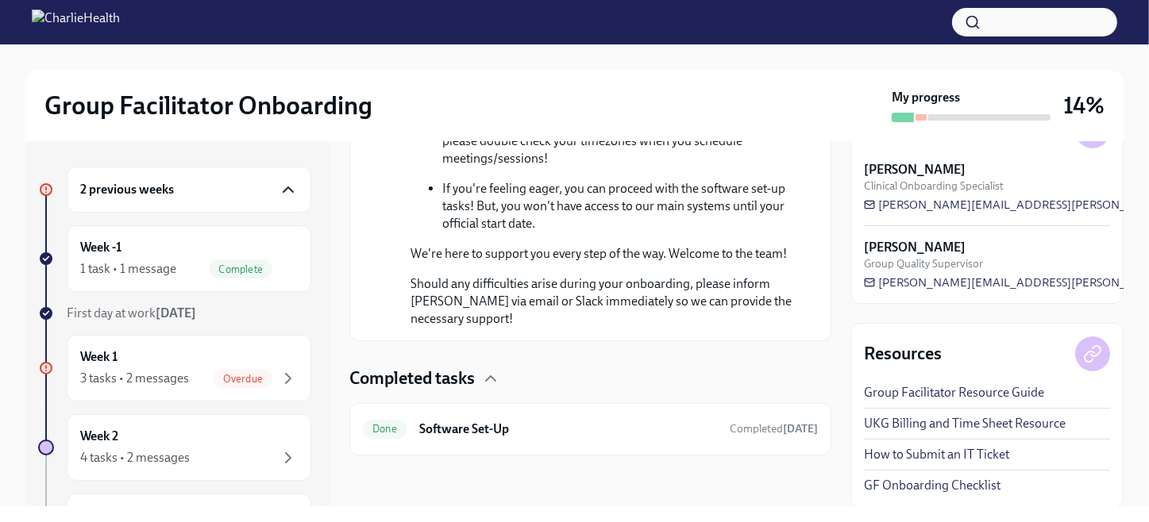
scroll to position [1095, 0]
click at [641, 424] on h6 "Software Set-Up" at bounding box center [568, 429] width 298 height 17
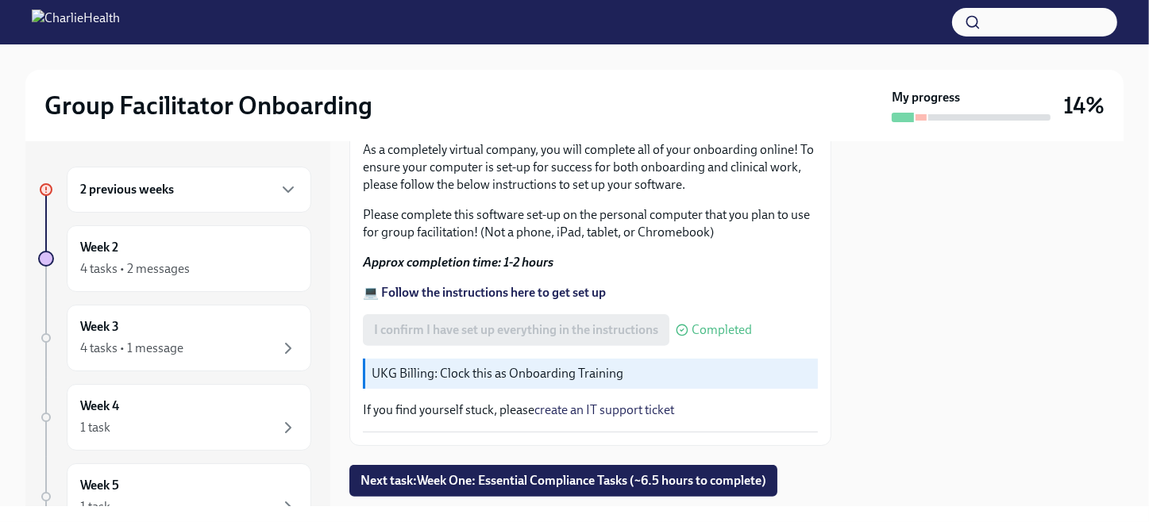
scroll to position [547, 0]
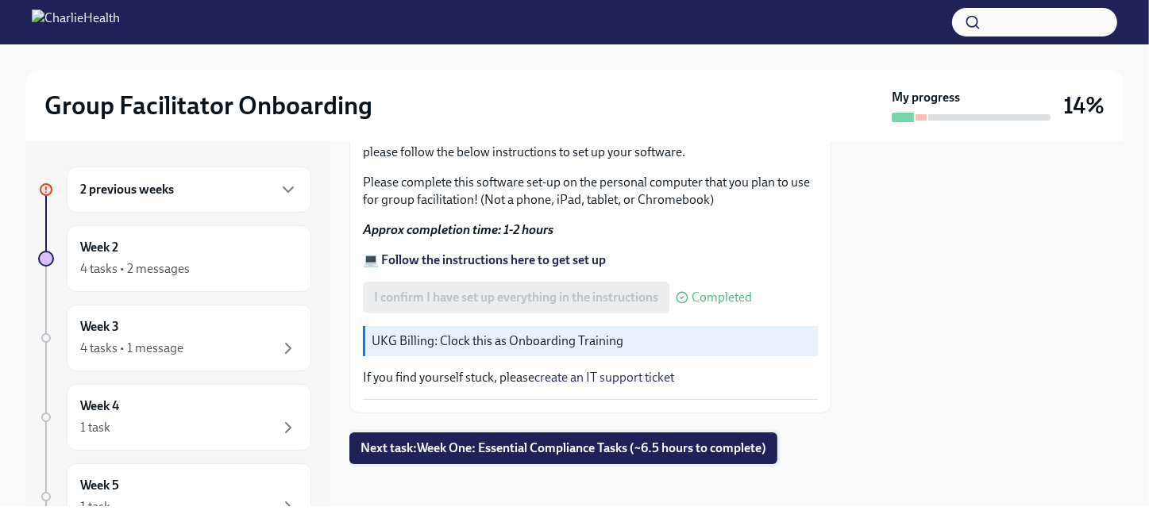
click at [599, 441] on span "Next task : Week One: Essential Compliance Tasks (~6.5 hours to complete)" at bounding box center [563, 449] width 406 height 16
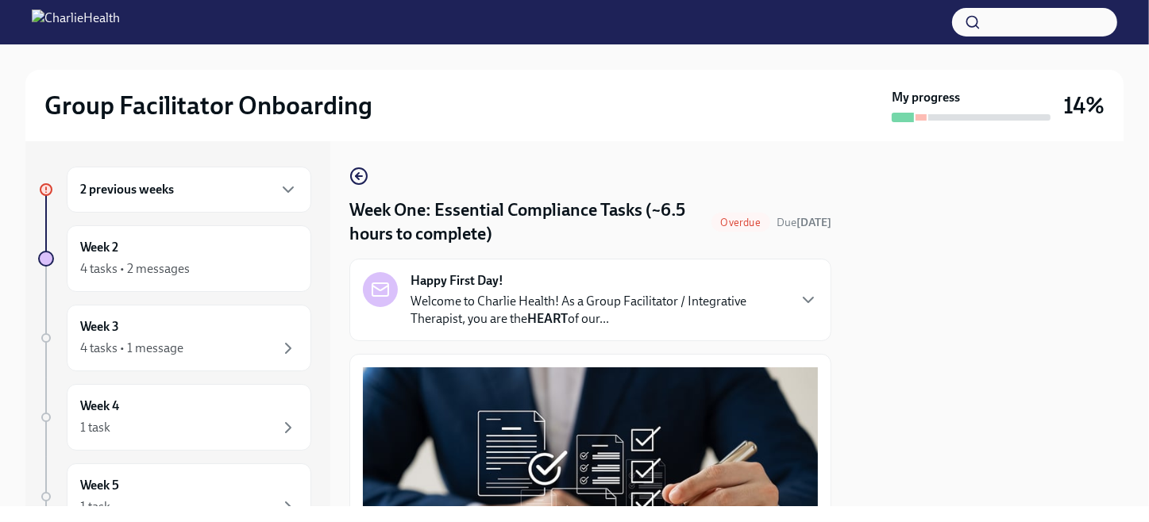
click at [613, 301] on p "Welcome to Charlie Health! As a Group Facilitator / Integrative Therapist, you …" at bounding box center [598, 310] width 376 height 35
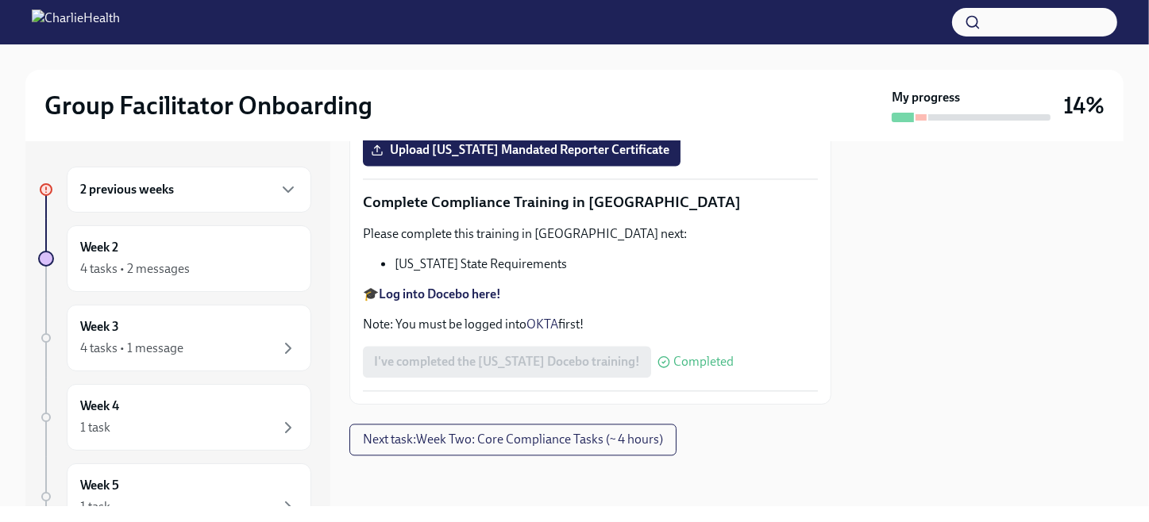
scroll to position [4307, 0]
click at [188, 260] on div "4 tasks • 2 messages" at bounding box center [135, 268] width 110 height 17
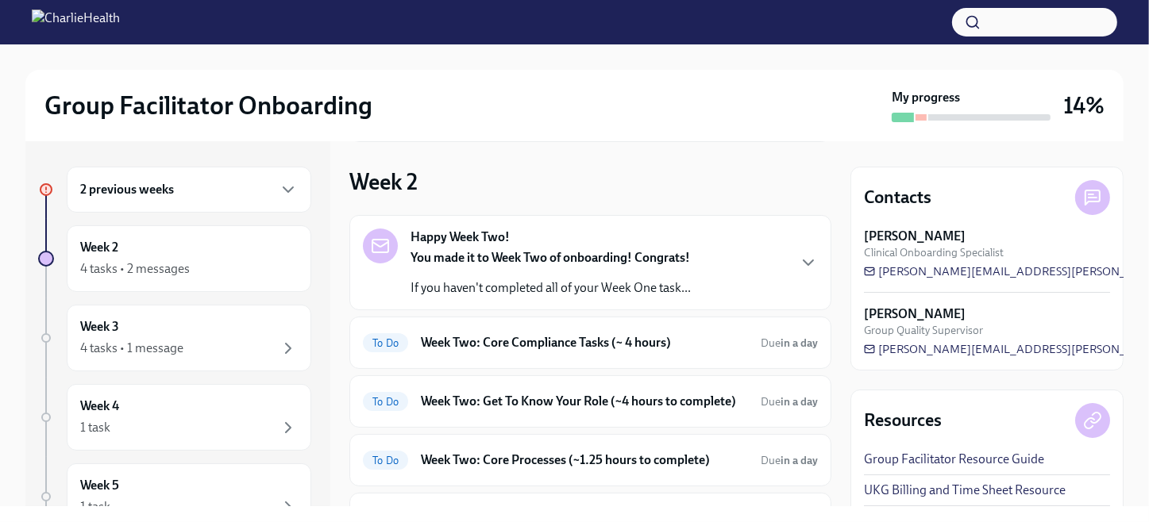
scroll to position [159, 0]
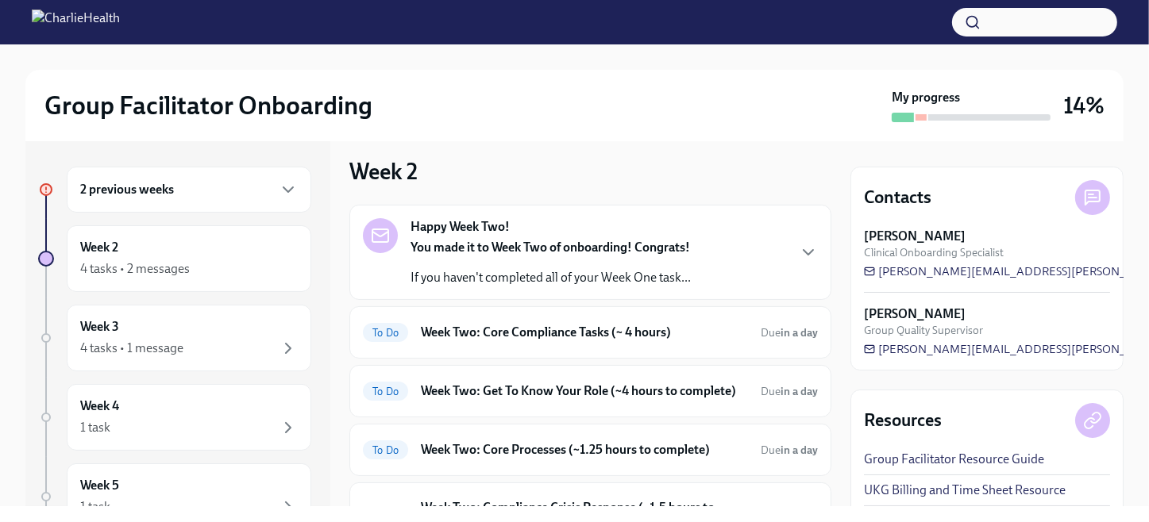
click at [692, 249] on div "Happy Week Two! You made it to Week Two of onboarding! Congrats! If you haven't…" at bounding box center [590, 252] width 455 height 68
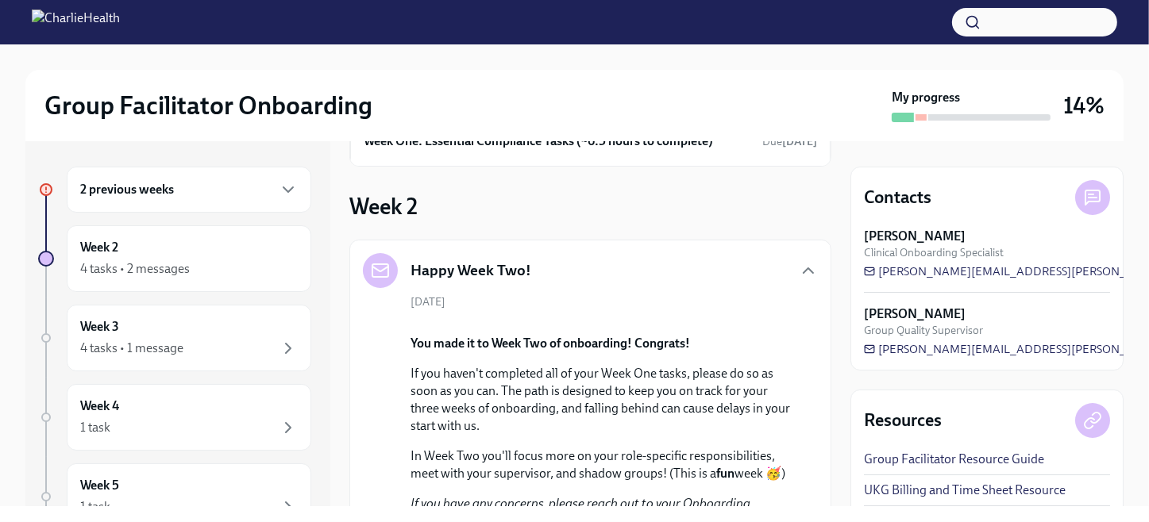
scroll to position [43, 0]
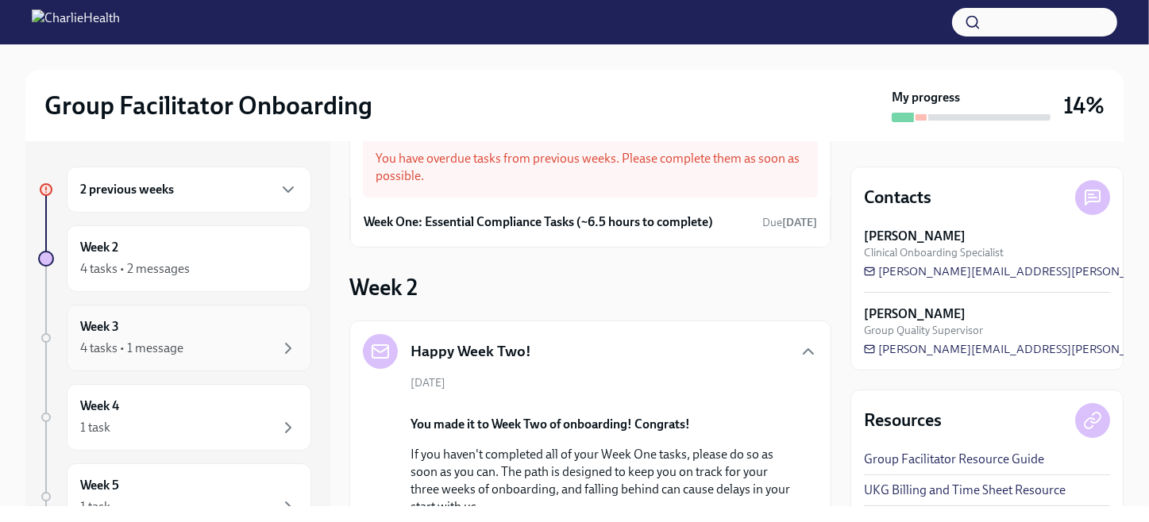
click at [134, 341] on div "4 tasks • 1 message" at bounding box center [131, 348] width 103 height 17
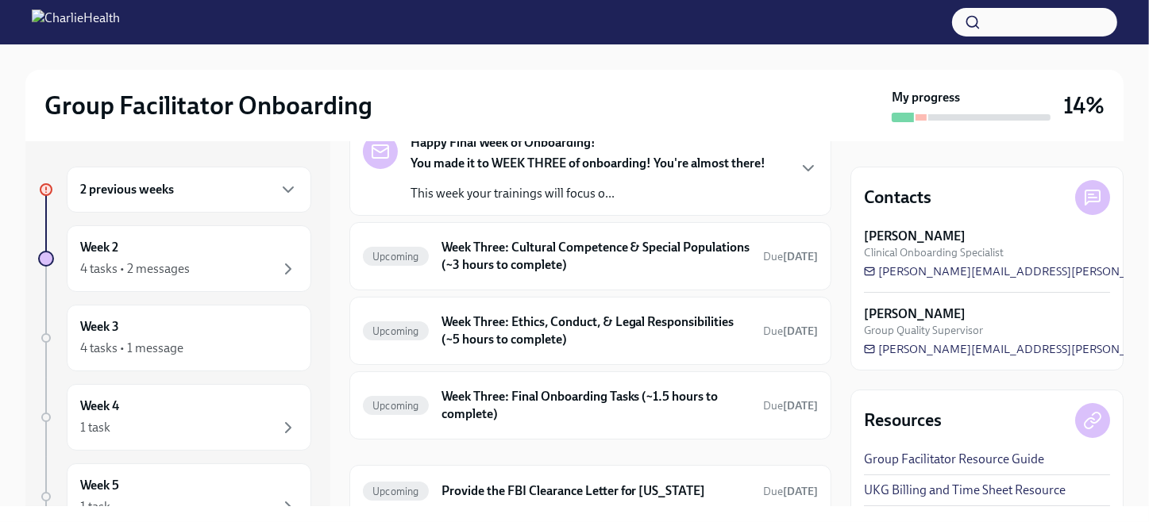
scroll to position [153, 0]
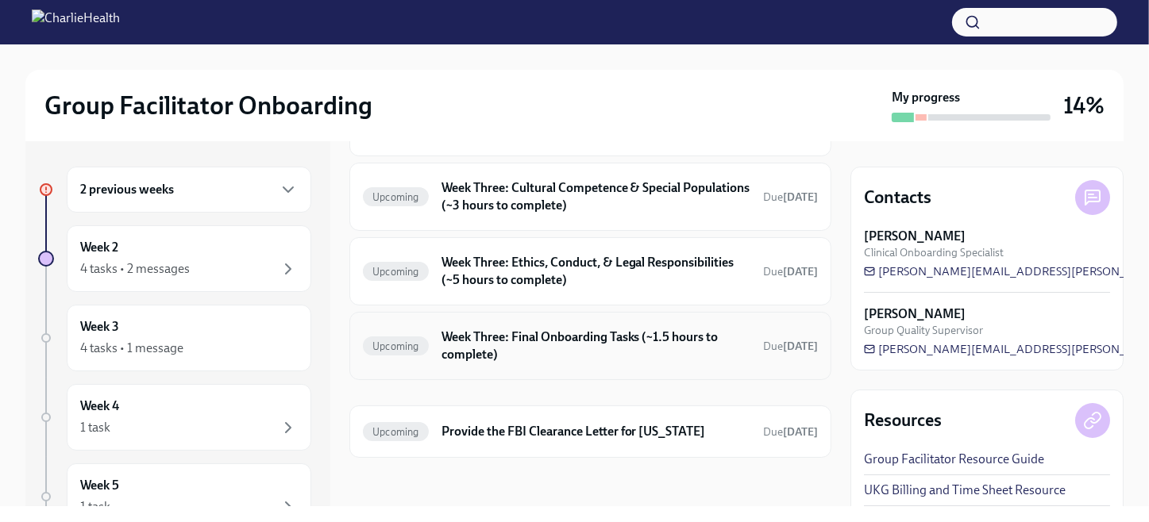
click at [591, 333] on h6 "Week Three: Final Onboarding Tasks (~1.5 hours to complete)" at bounding box center [595, 346] width 309 height 35
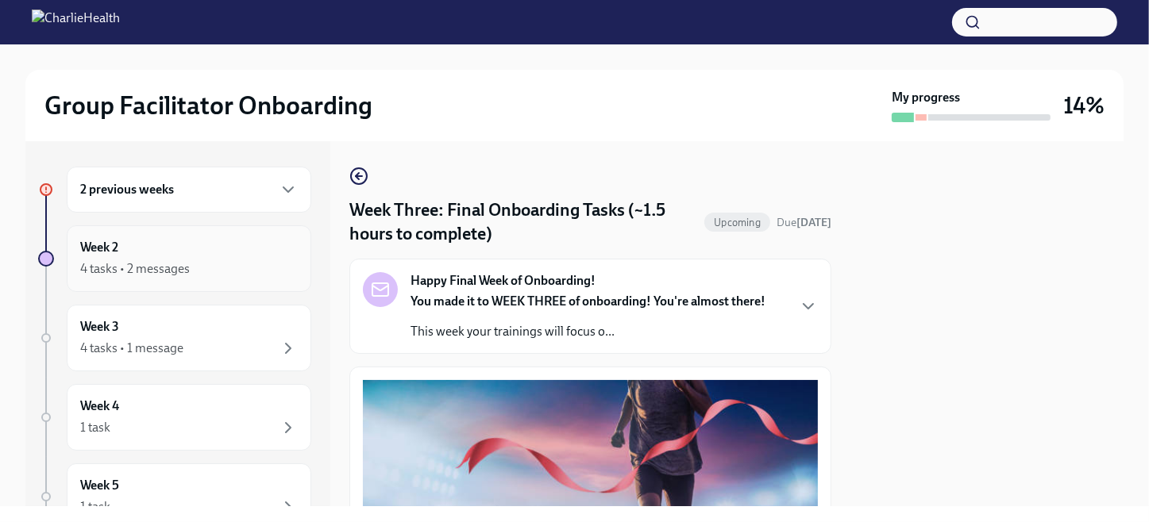
click at [164, 258] on div "Week 2 4 tasks • 2 messages" at bounding box center [189, 259] width 218 height 40
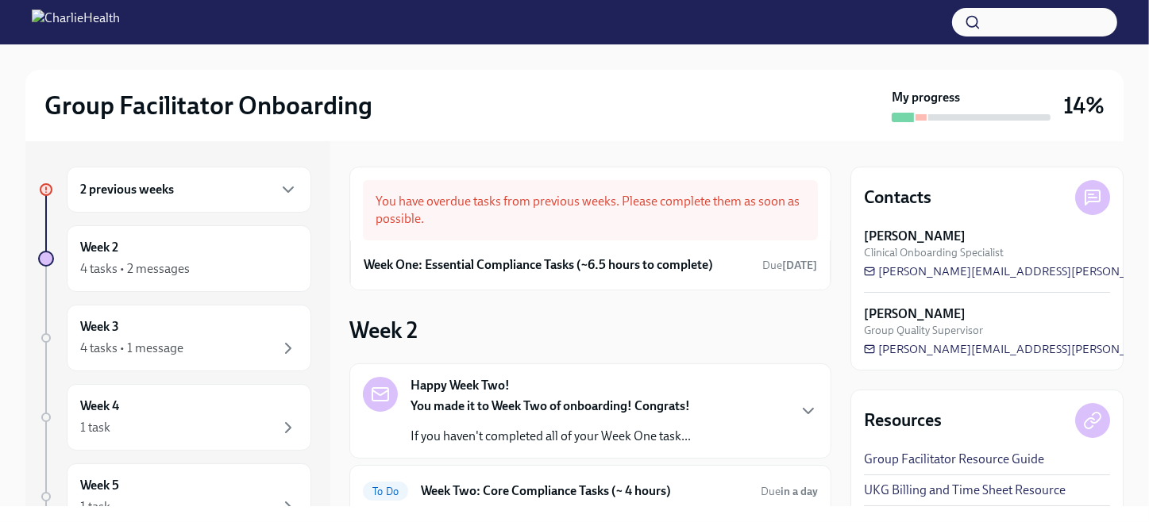
scroll to position [238, 0]
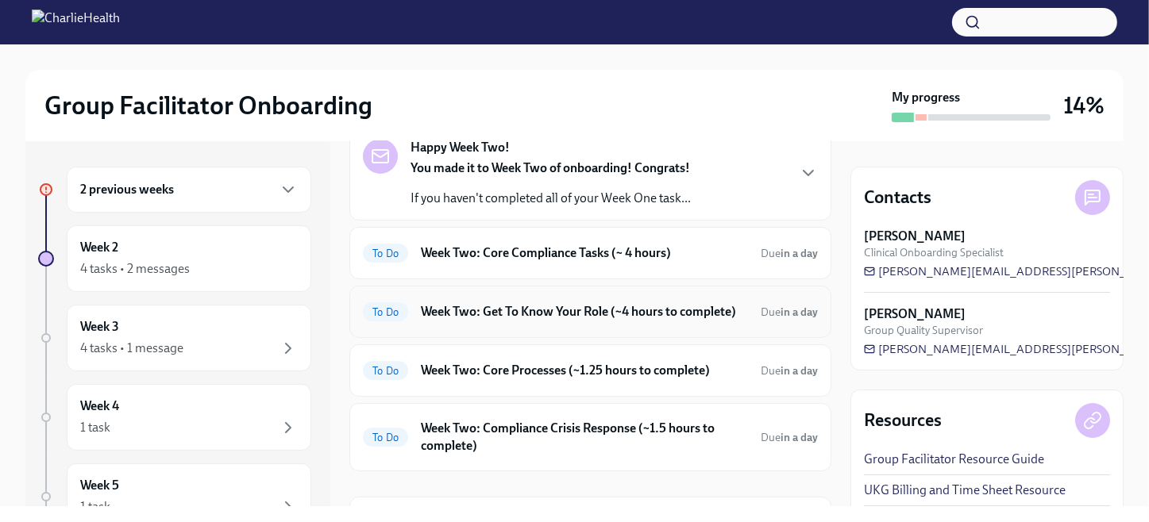
click at [549, 311] on h6 "Week Two: Get To Know Your Role (~4 hours to complete)" at bounding box center [584, 311] width 327 height 17
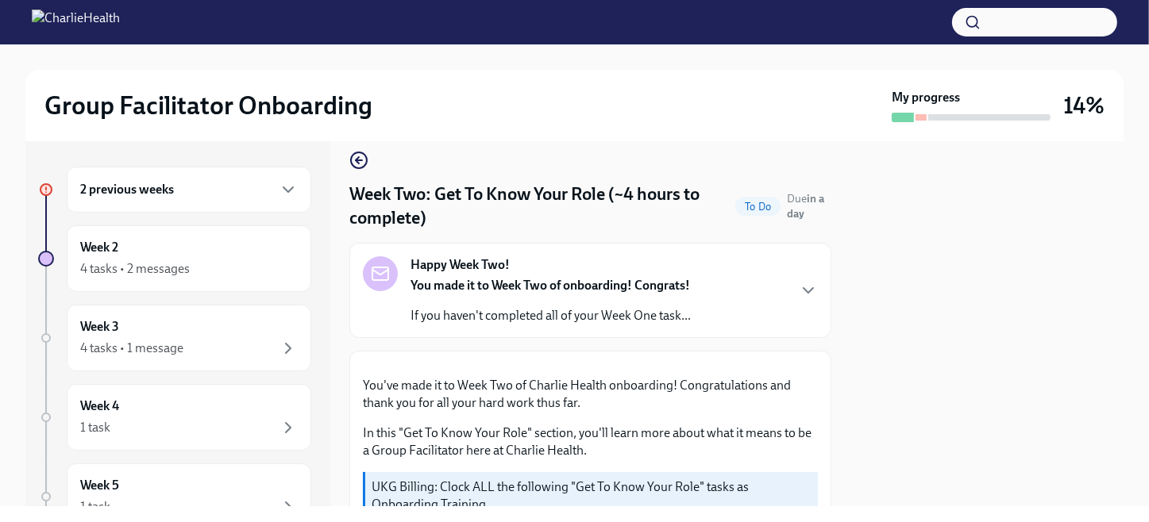
scroll to position [14, 0]
click at [170, 181] on h6 "2 previous weeks" at bounding box center [127, 189] width 94 height 17
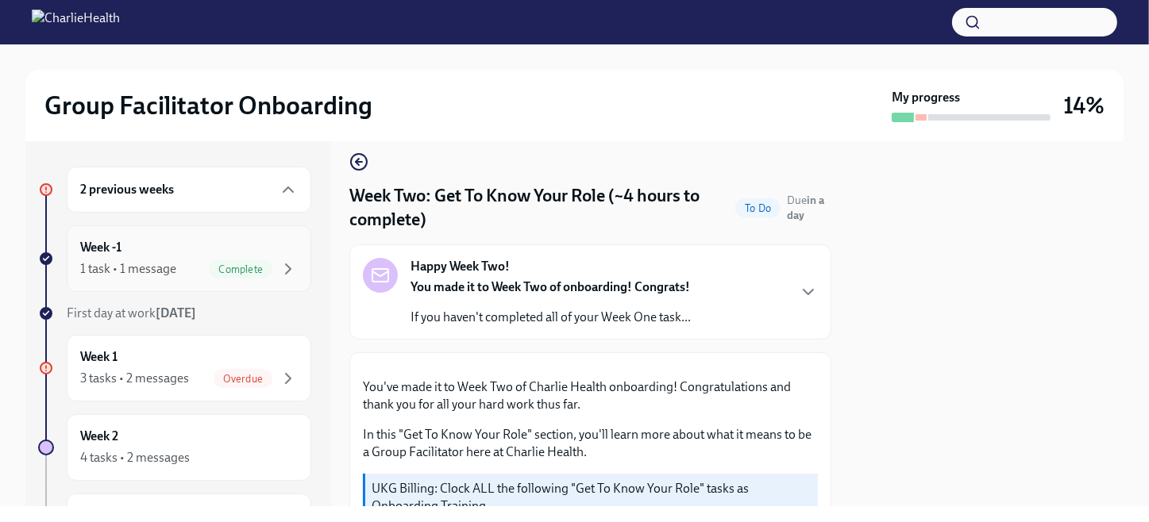
click at [143, 255] on div "Week -1 1 task • 1 message Complete" at bounding box center [189, 259] width 218 height 40
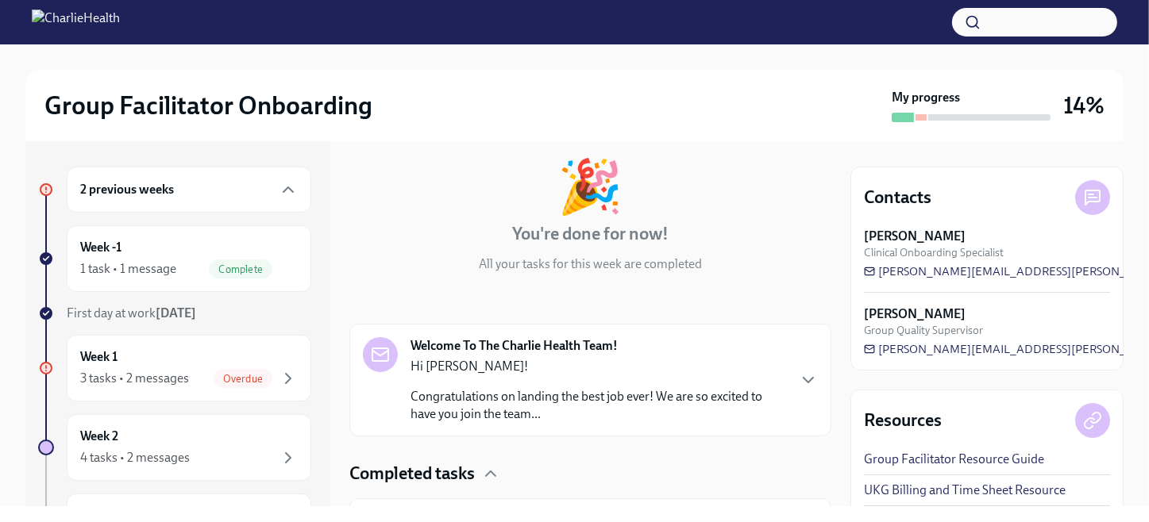
scroll to position [173, 0]
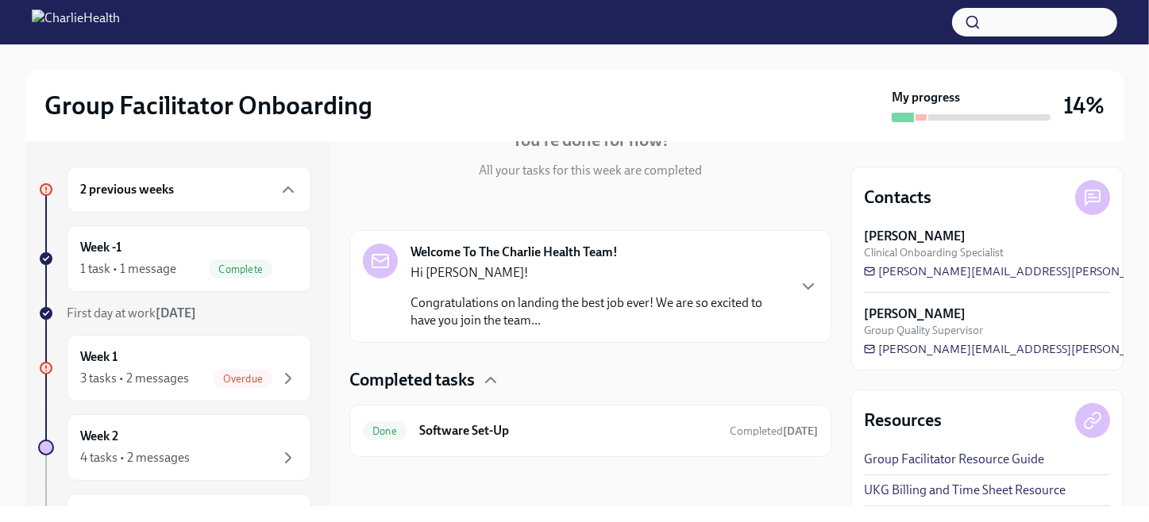
click at [247, 186] on div "2 previous weeks" at bounding box center [189, 189] width 218 height 19
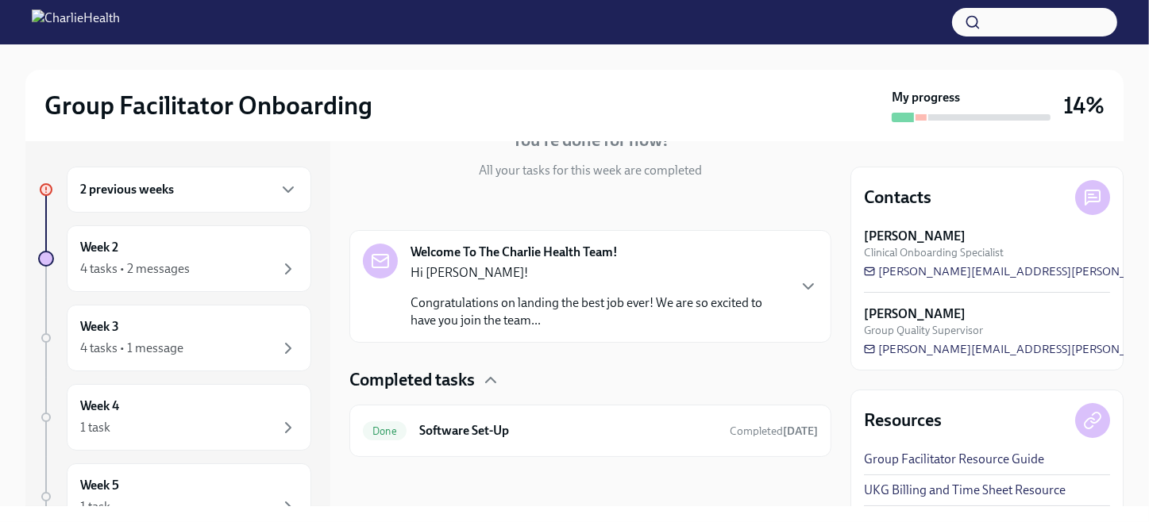
click at [246, 189] on div "2 previous weeks" at bounding box center [189, 189] width 218 height 19
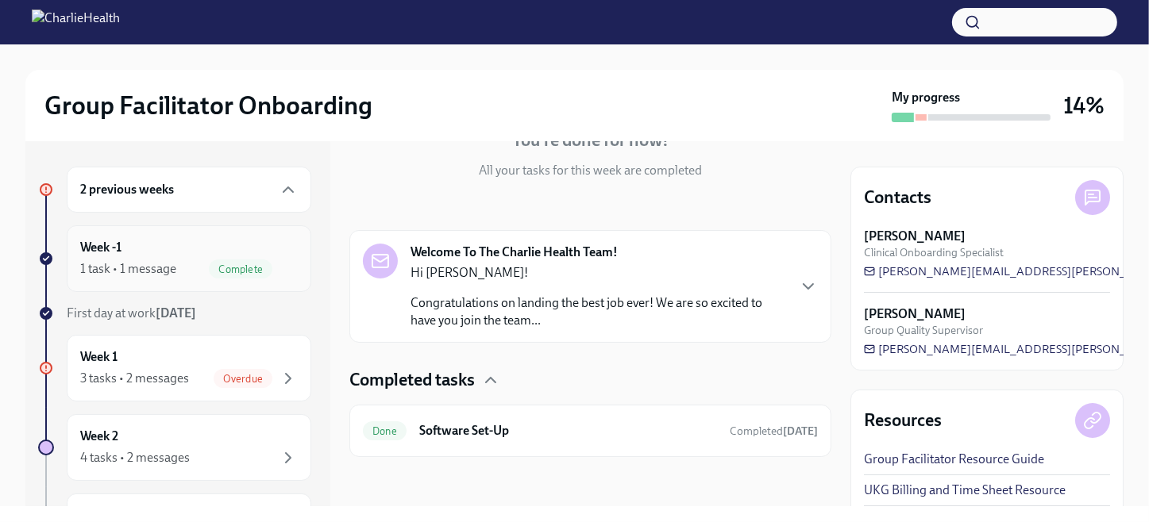
click at [229, 249] on div "Week -1 1 task • 1 message Complete" at bounding box center [189, 259] width 218 height 40
click at [476, 426] on h6 "Software Set-Up" at bounding box center [568, 430] width 298 height 17
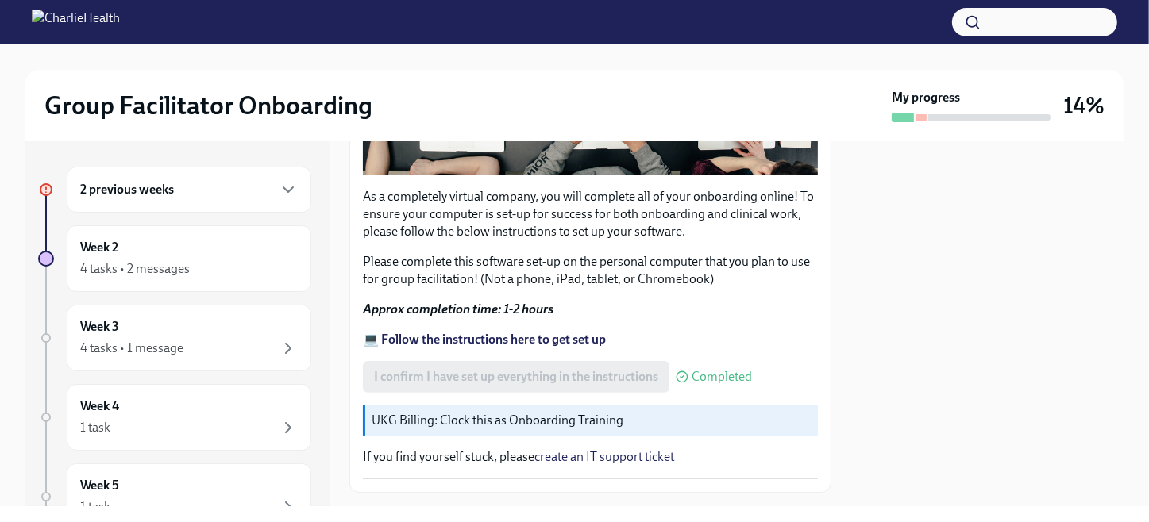
scroll to position [547, 0]
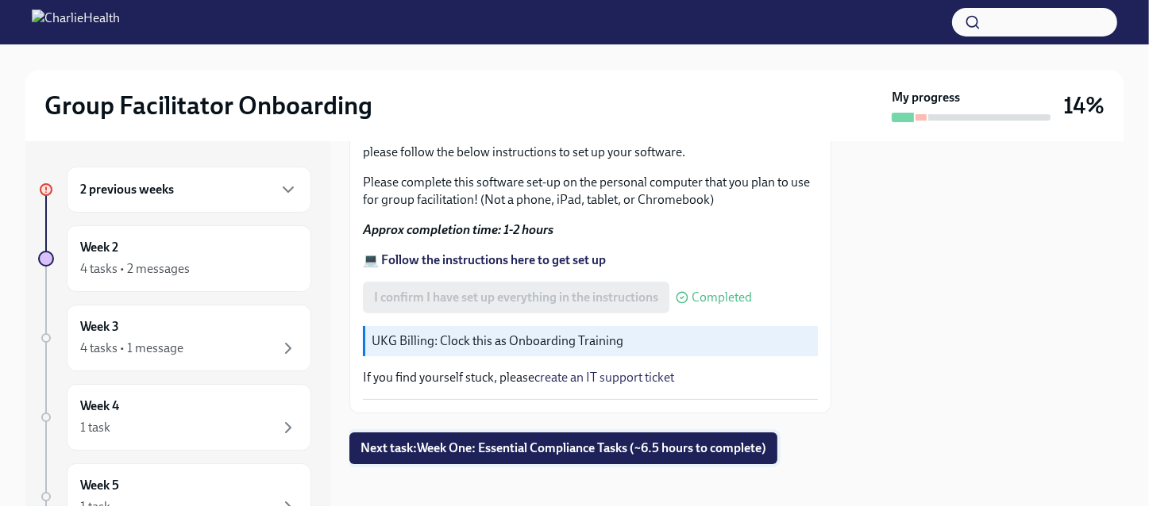
click at [589, 441] on span "Next task : Week One: Essential Compliance Tasks (~6.5 hours to complete)" at bounding box center [563, 449] width 406 height 16
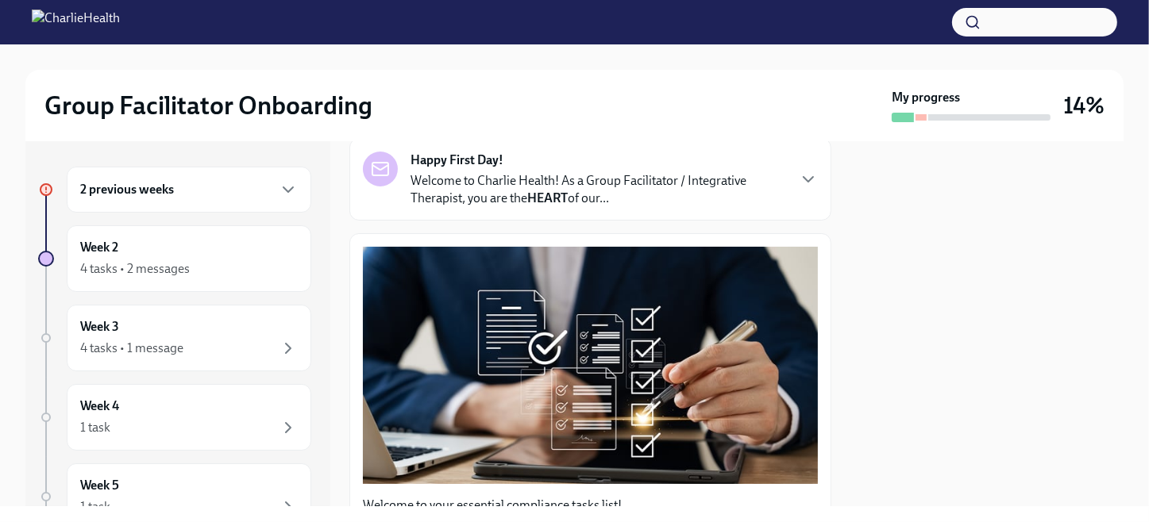
scroll to position [318, 0]
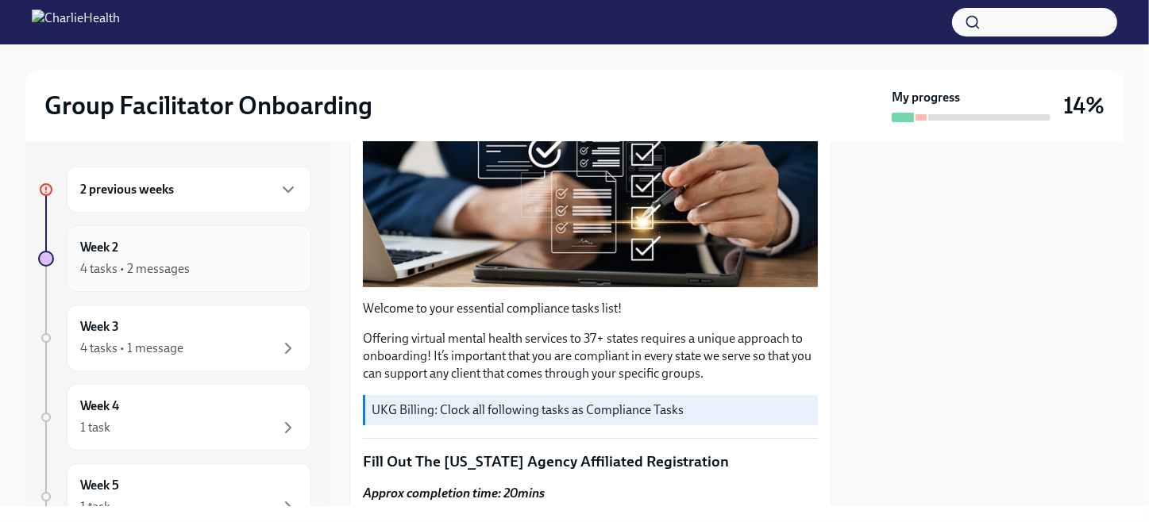
click at [149, 260] on div "4 tasks • 2 messages" at bounding box center [189, 269] width 218 height 19
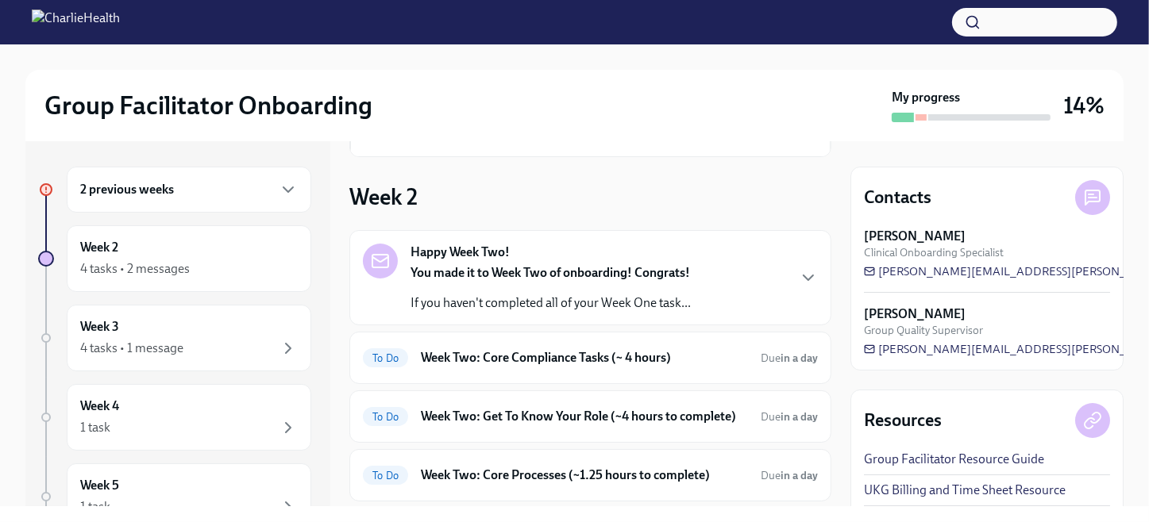
scroll to position [159, 0]
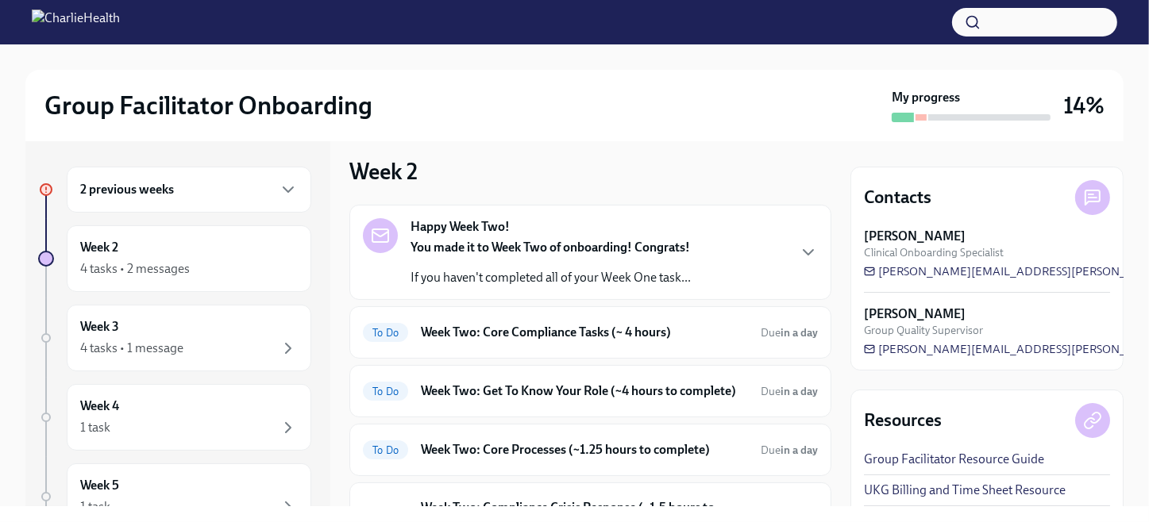
click at [228, 183] on div "2 previous weeks" at bounding box center [189, 189] width 218 height 19
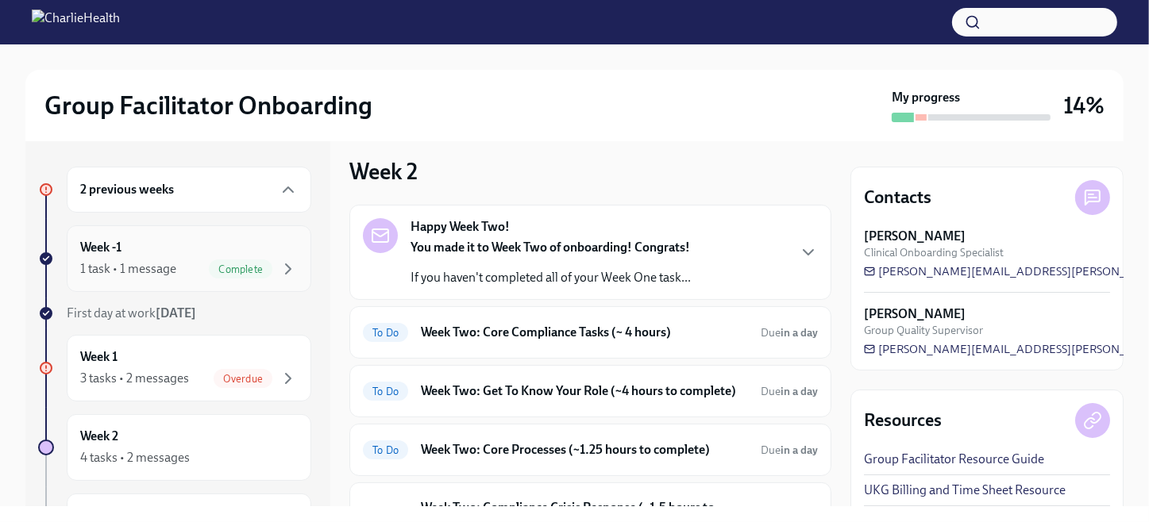
click at [219, 261] on div "Complete" at bounding box center [241, 269] width 64 height 19
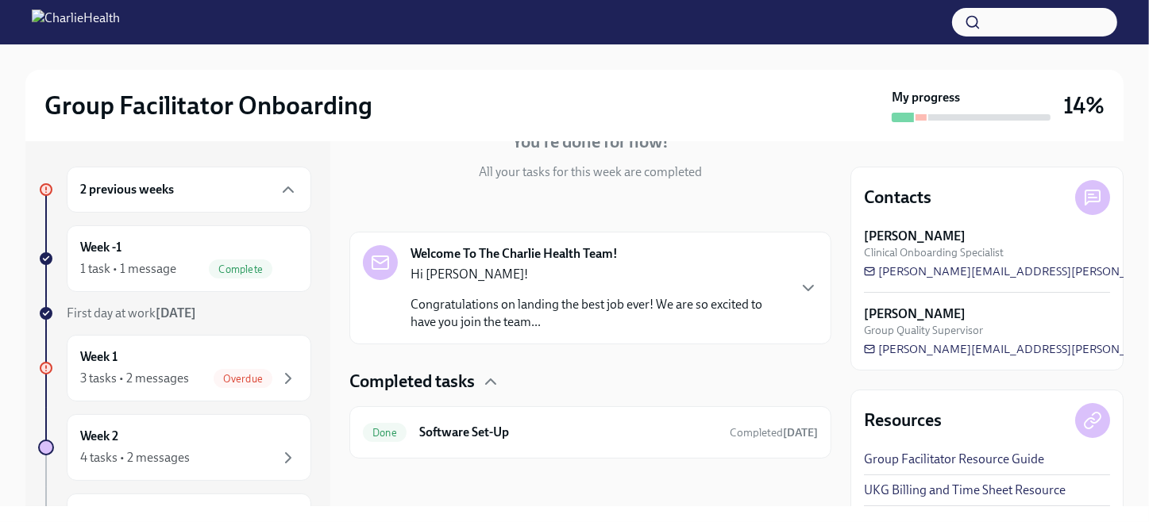
scroll to position [173, 0]
click at [522, 430] on h6 "Software Set-Up" at bounding box center [568, 430] width 298 height 17
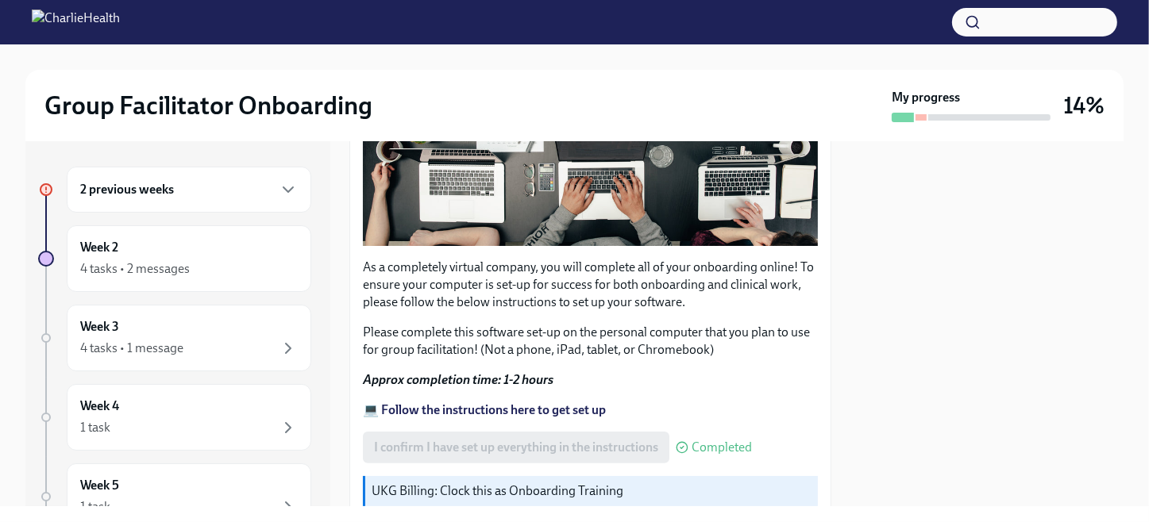
scroll to position [547, 0]
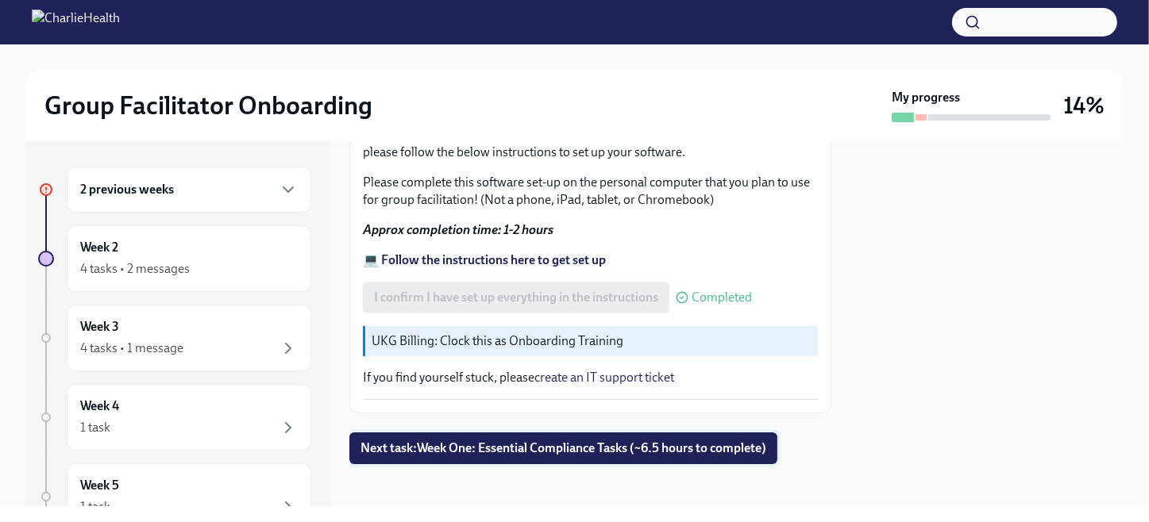
click at [619, 441] on span "Next task : Week One: Essential Compliance Tasks (~6.5 hours to complete)" at bounding box center [563, 449] width 406 height 16
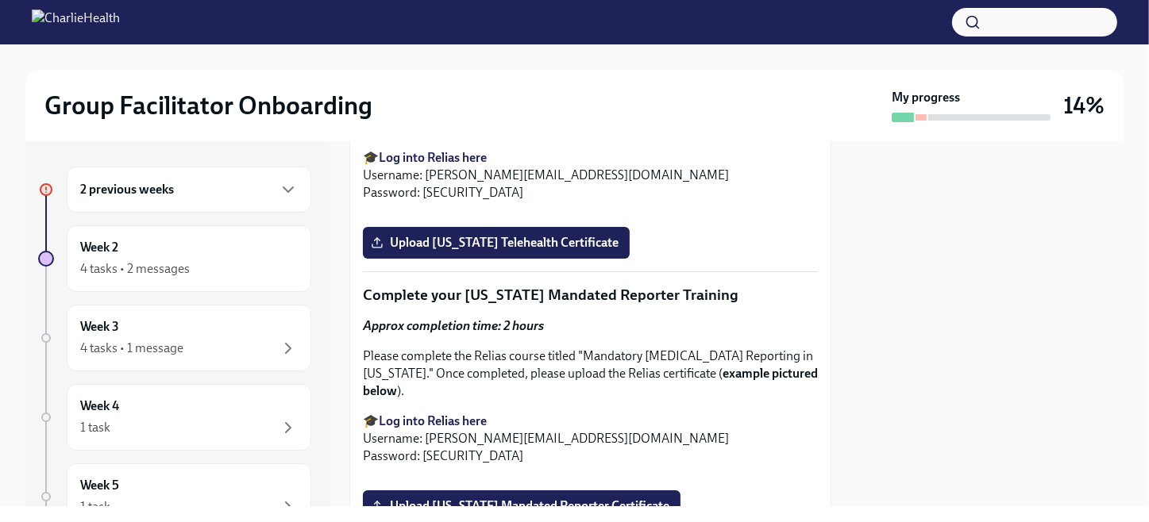
scroll to position [2541, 0]
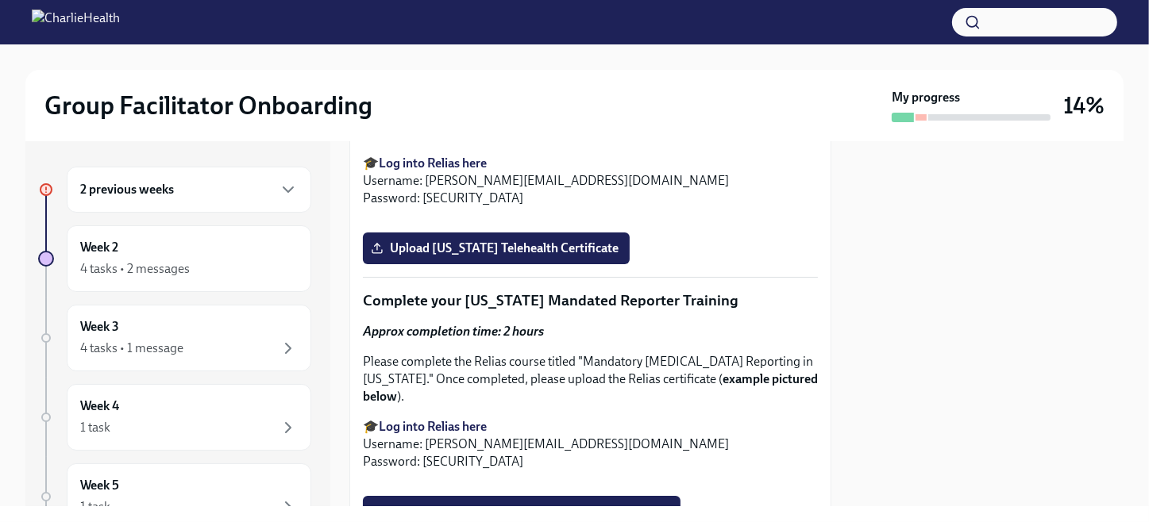
click at [423, 171] on strong "Log into Relias here" at bounding box center [433, 163] width 108 height 15
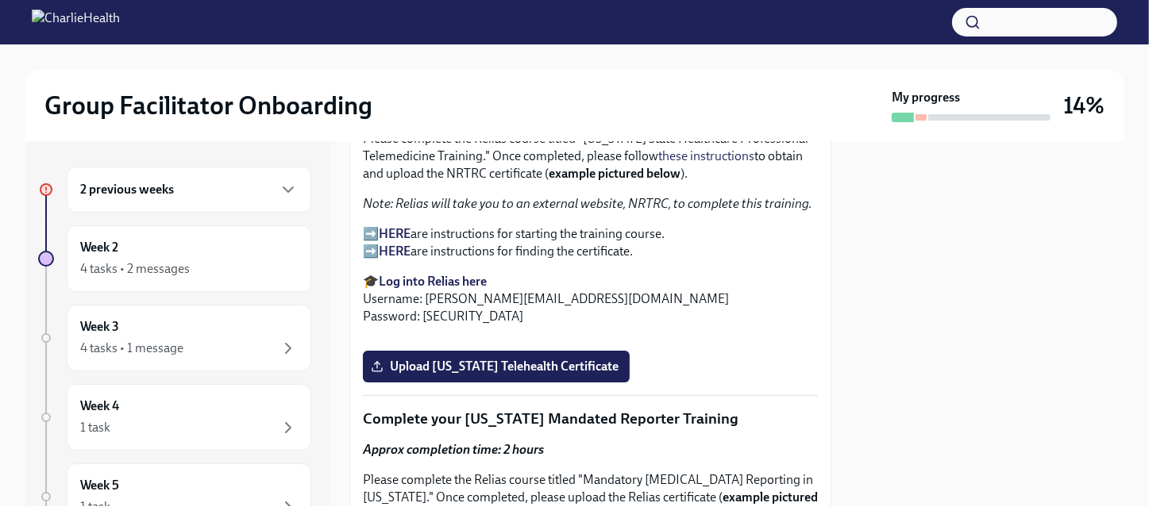
scroll to position [2382, 0]
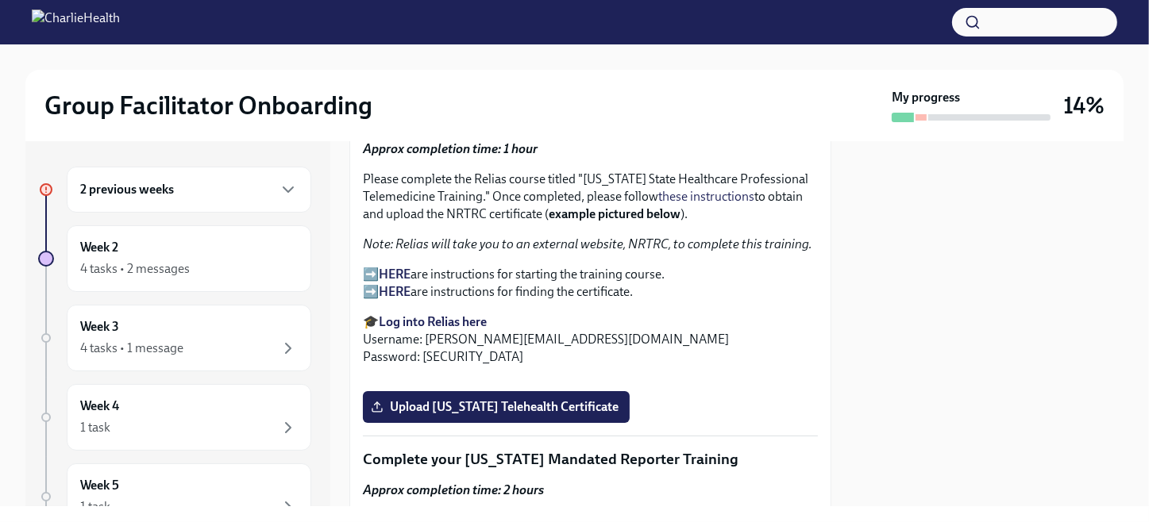
click at [401, 299] on strong "HERE" at bounding box center [395, 291] width 32 height 15
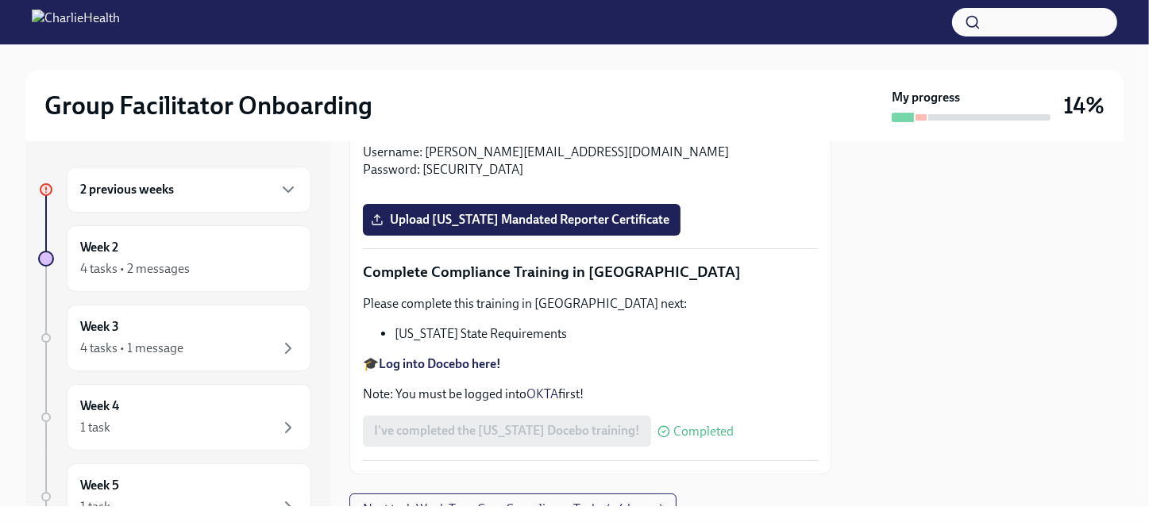
scroll to position [2858, 0]
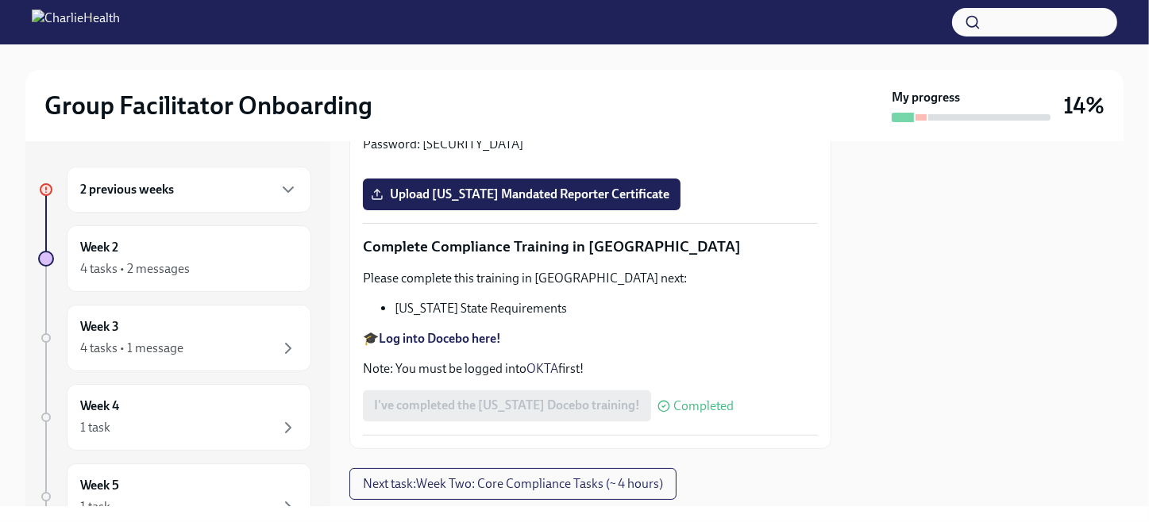
click at [0, 0] on input "Upload [US_STATE] Telehealth Certificate" at bounding box center [0, 0] width 0 height 0
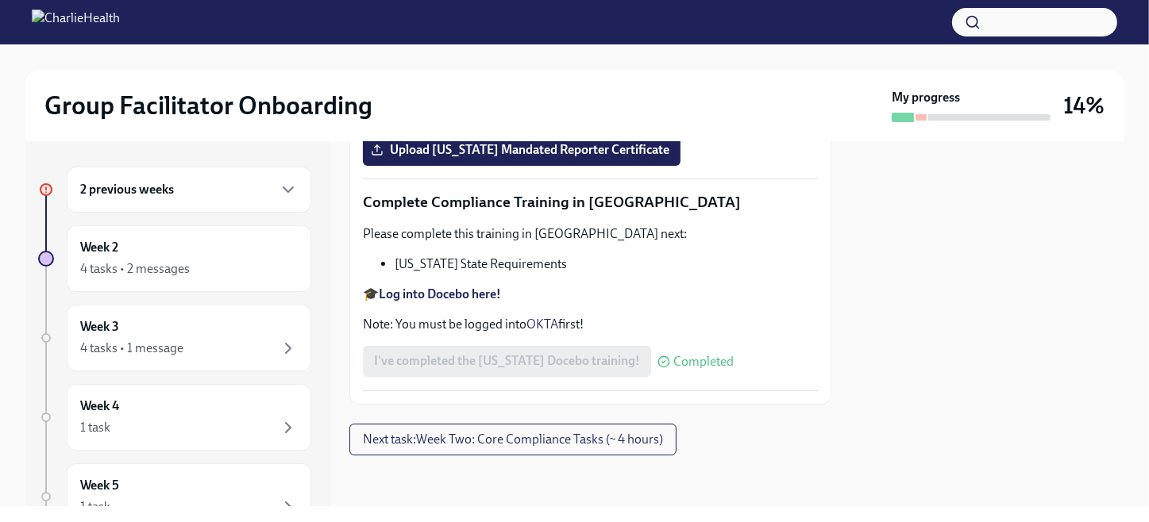
scroll to position [3360, 0]
click at [548, 158] on span "Upload [US_STATE] Mandated Reporter Certificate" at bounding box center [521, 150] width 295 height 16
click at [0, 0] on input "Upload [US_STATE] Mandated Reporter Certificate" at bounding box center [0, 0] width 0 height 0
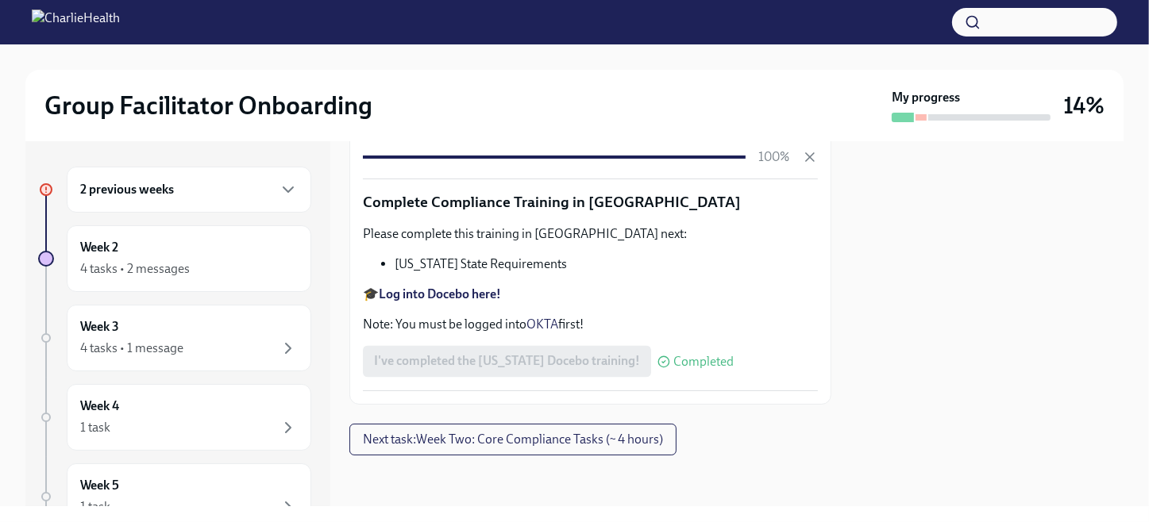
scroll to position [3583, 0]
click at [566, 439] on span "Next task : Week Two: Core Compliance Tasks (~ 4 hours)" at bounding box center [513, 440] width 300 height 16
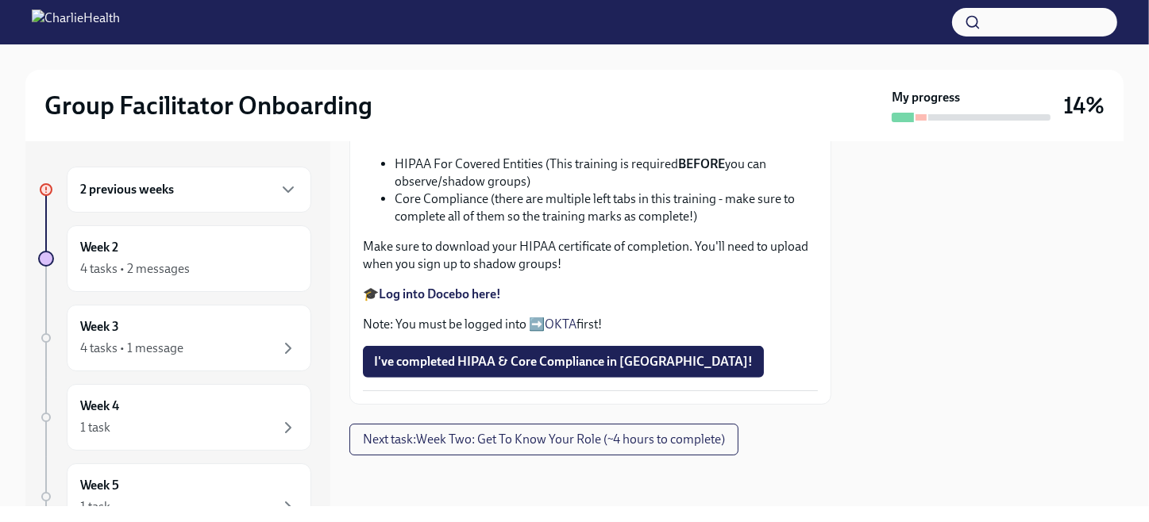
scroll to position [873, 0]
click at [449, 302] on strong "Log into Docebo here!" at bounding box center [440, 294] width 122 height 15
click at [558, 438] on span "Next task : Week Two: Get To Know Your Role (~4 hours to complete)" at bounding box center [544, 440] width 362 height 16
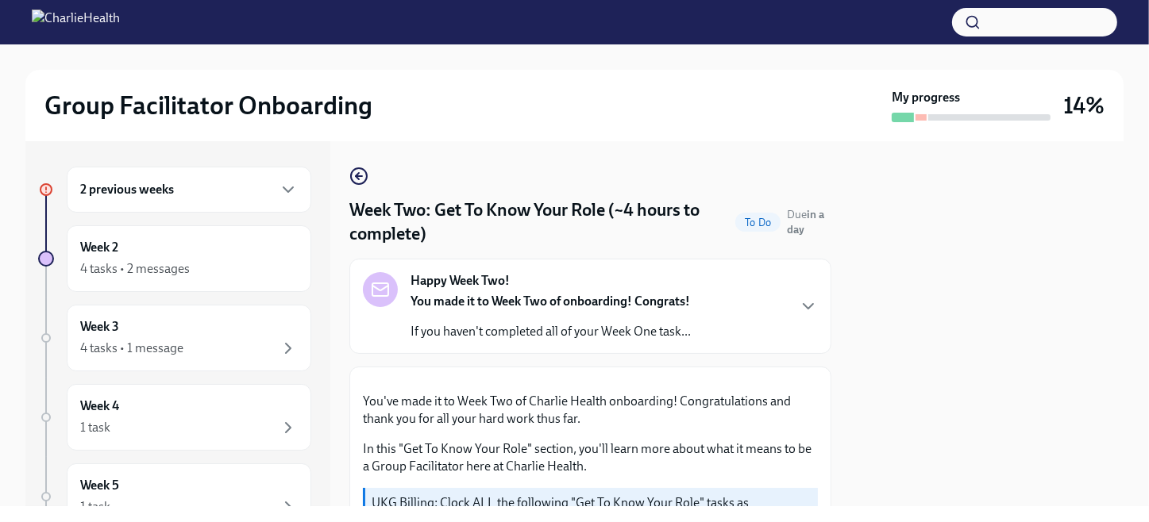
click at [194, 188] on div "2 previous weeks" at bounding box center [189, 189] width 218 height 19
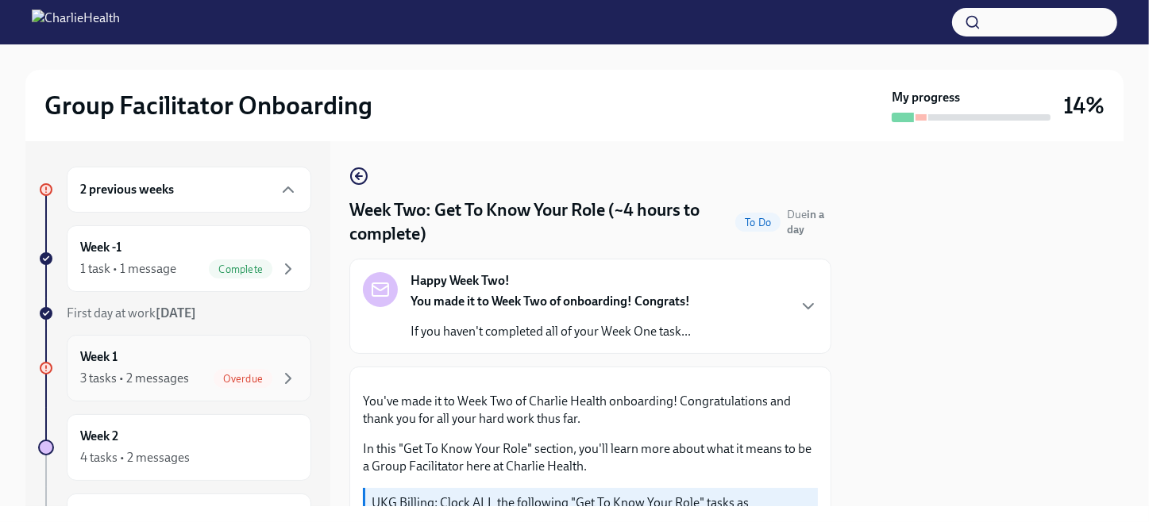
click at [179, 356] on div "Week 1 3 tasks • 2 messages Overdue" at bounding box center [189, 369] width 218 height 40
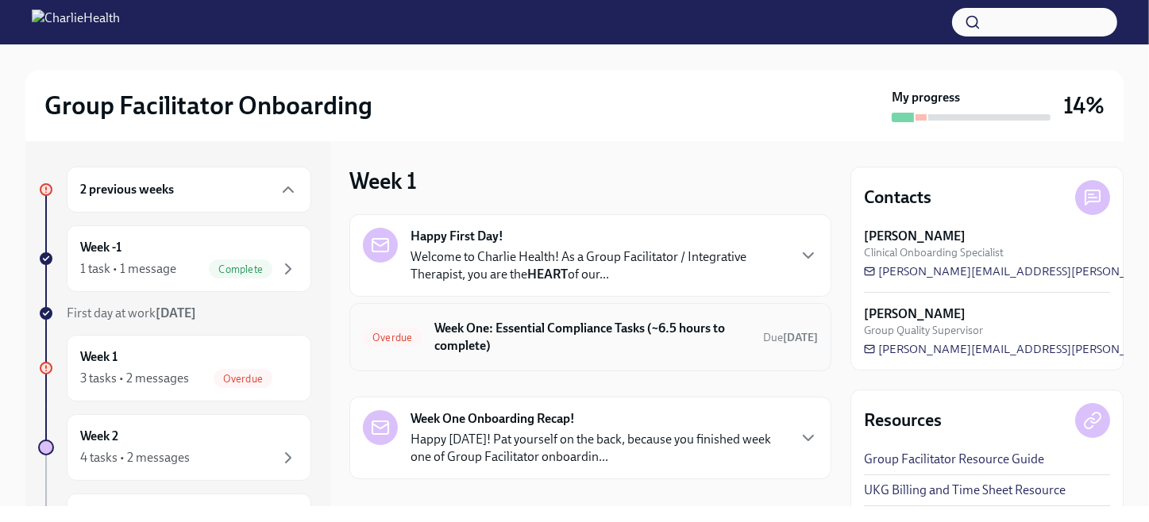
click at [576, 333] on h6 "Week One: Essential Compliance Tasks (~6.5 hours to complete)" at bounding box center [592, 337] width 316 height 35
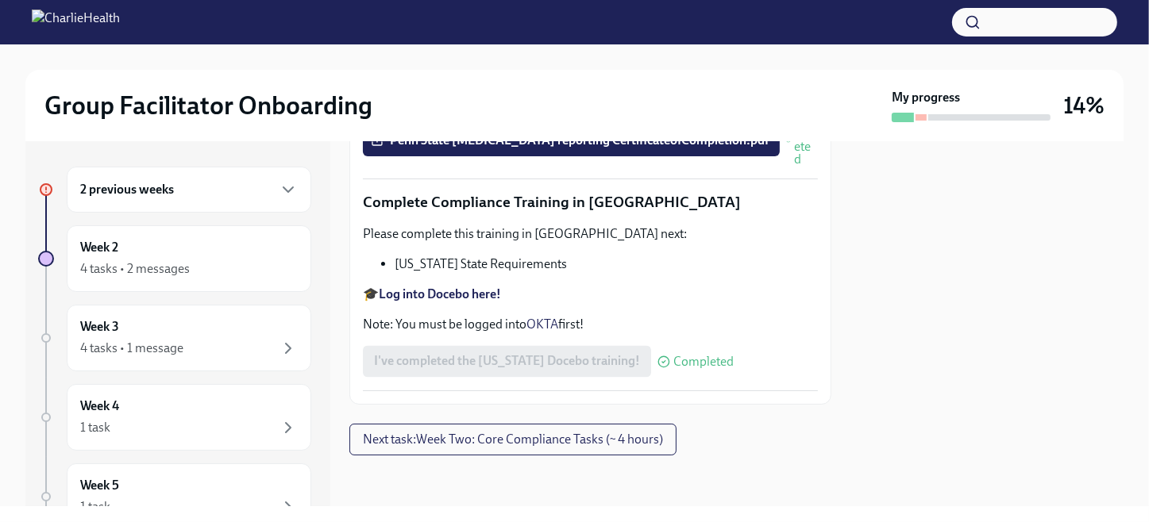
scroll to position [3598, 0]
click at [604, 437] on span "Next task : Week Two: Core Compliance Tasks (~ 4 hours)" at bounding box center [513, 440] width 300 height 16
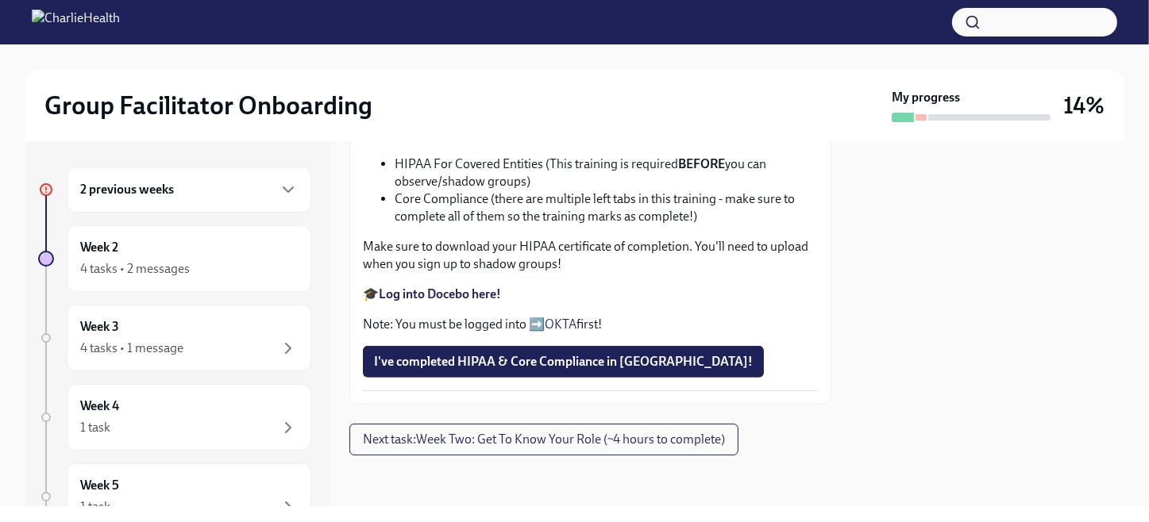
scroll to position [953, 0]
click at [461, 302] on strong "Log into Docebo here!" at bounding box center [440, 294] width 122 height 15
